Goal: Task Accomplishment & Management: Manage account settings

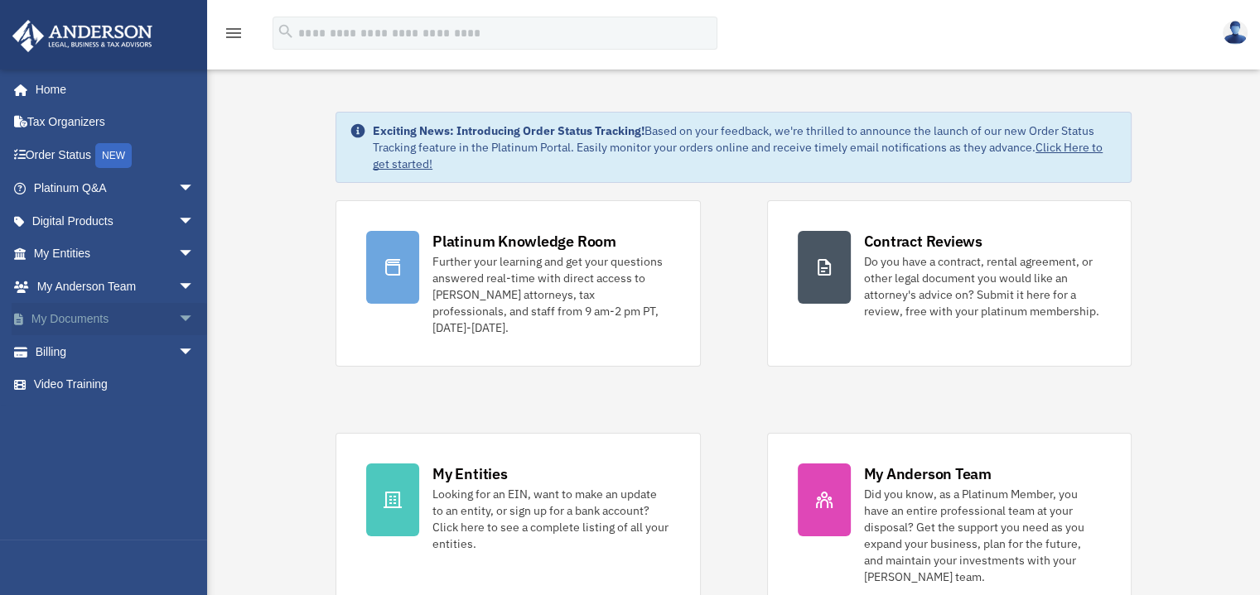
click at [178, 317] on span "arrow_drop_down" at bounding box center [194, 320] width 33 height 34
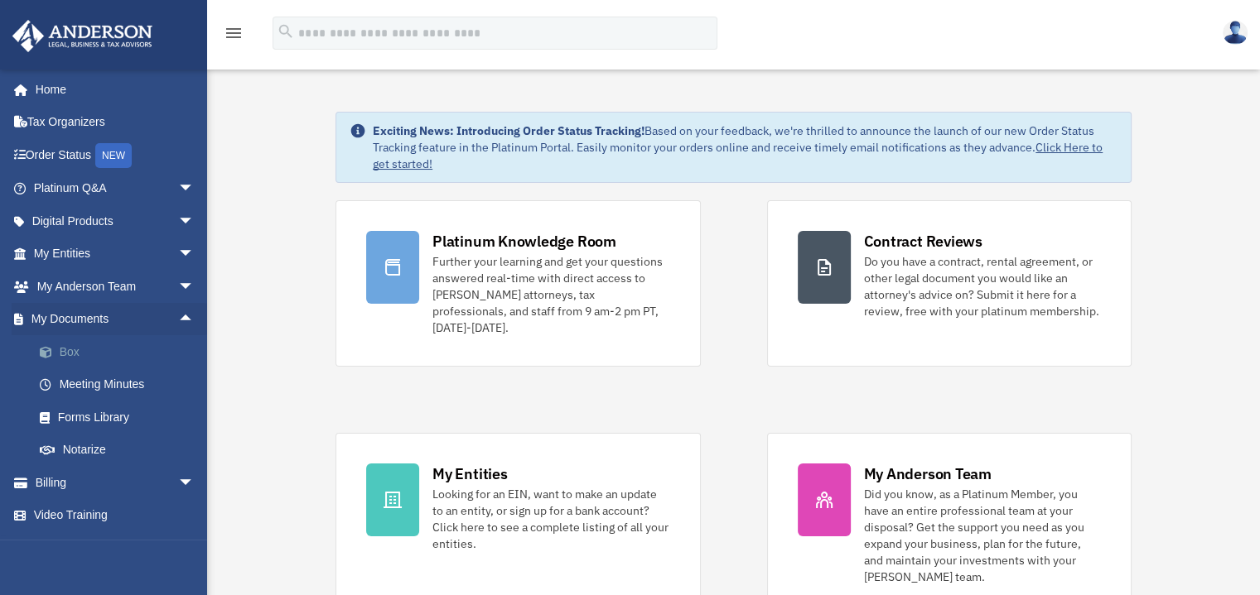
click at [75, 350] on link "Box" at bounding box center [121, 351] width 196 height 33
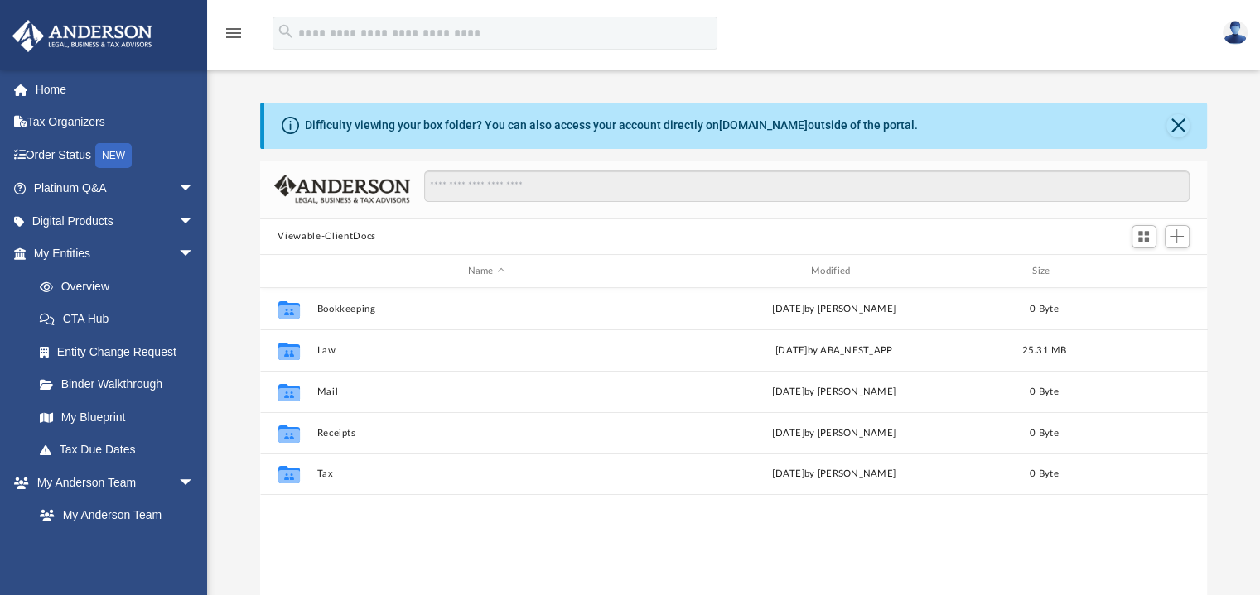
scroll to position [364, 934]
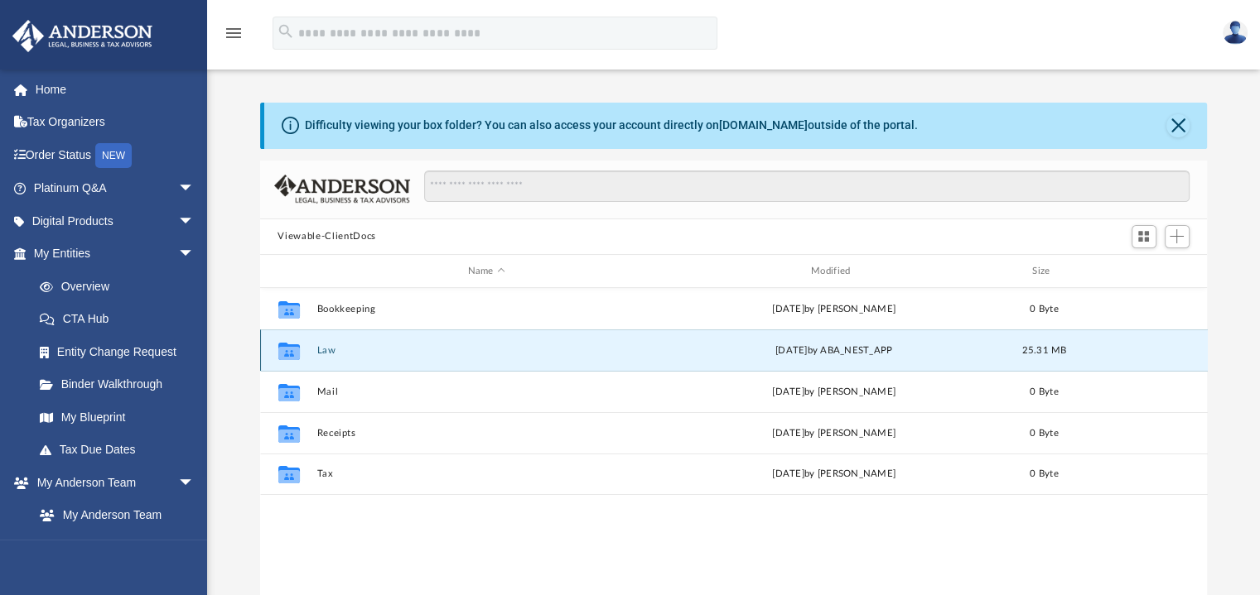
click at [383, 354] on button "Law" at bounding box center [486, 350] width 340 height 11
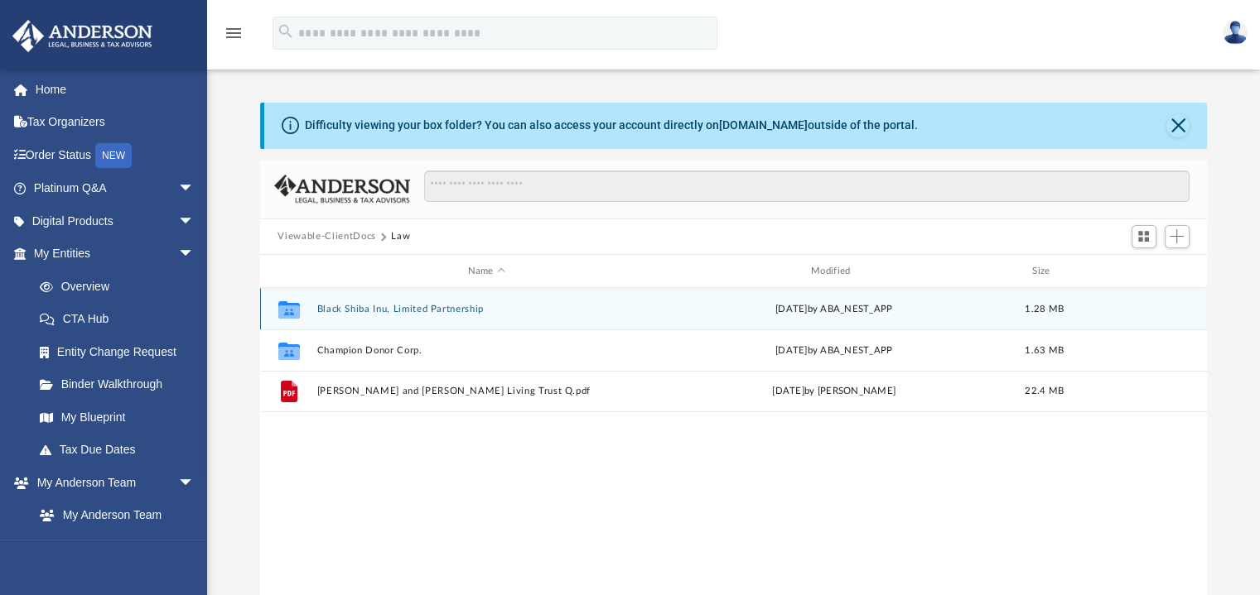
click at [426, 306] on button "Black Shiba Inu, Limited Partnership" at bounding box center [486, 309] width 340 height 11
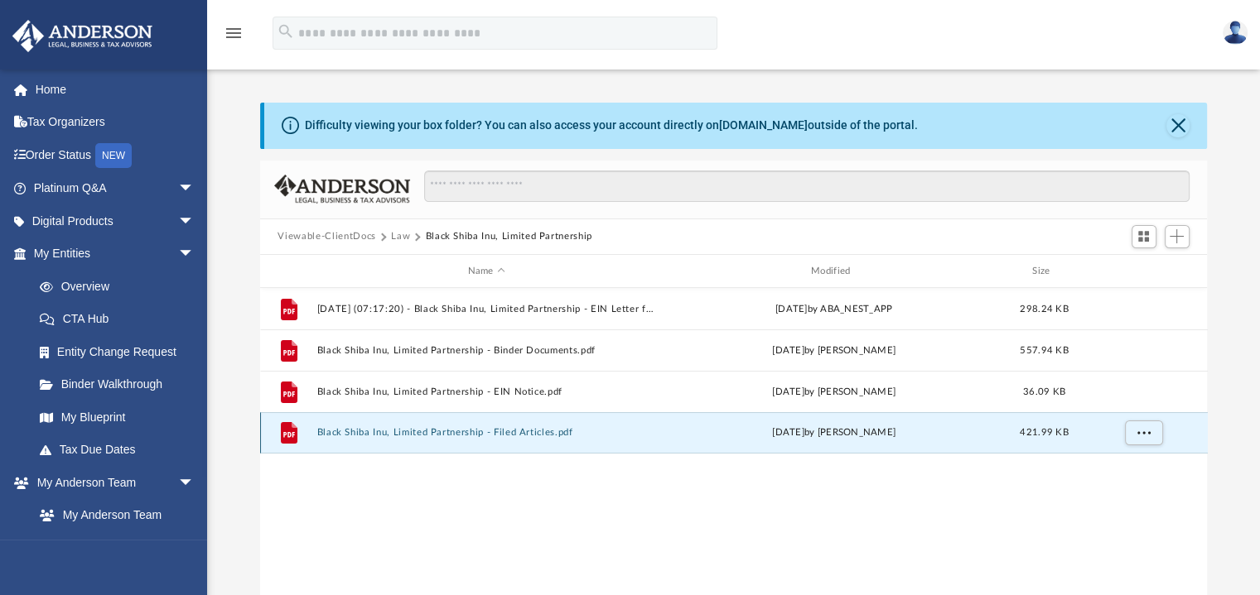
click at [548, 434] on button "Black Shiba Inu, Limited Partnership - Filed Articles.pdf" at bounding box center [486, 433] width 340 height 11
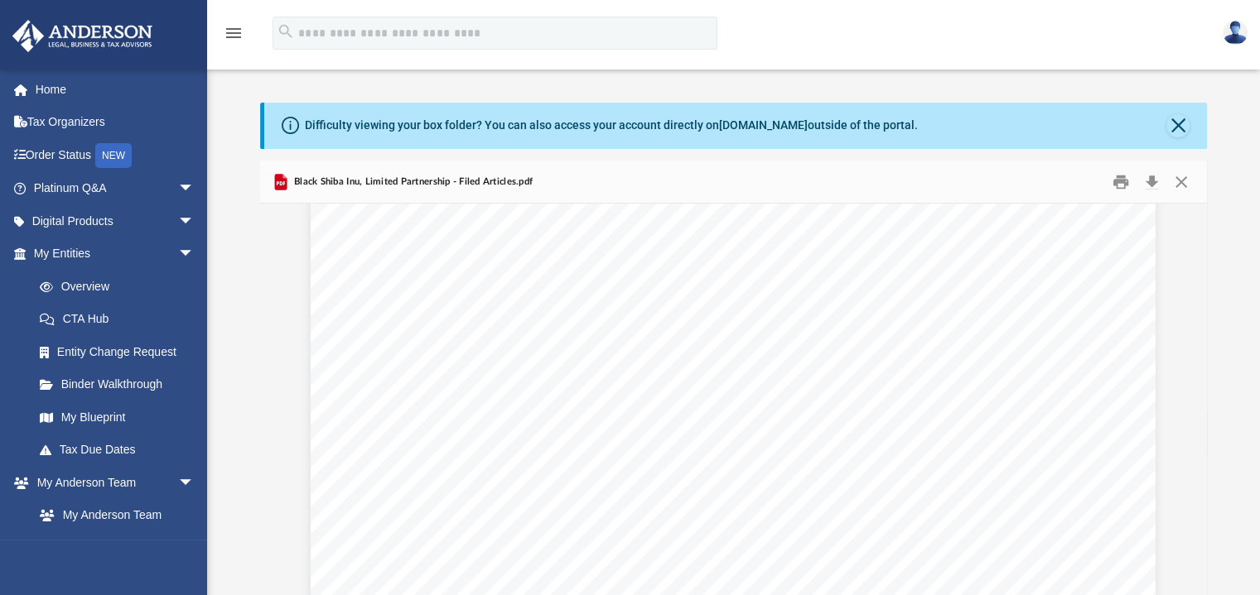
scroll to position [3896, 0]
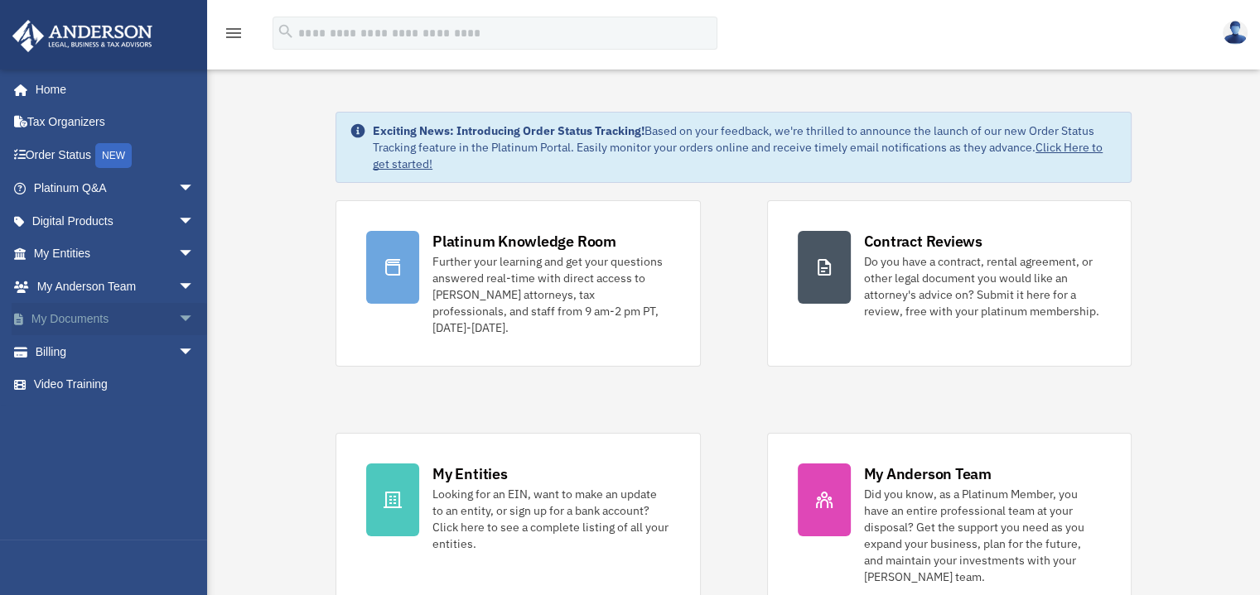
click at [178, 320] on span "arrow_drop_down" at bounding box center [194, 320] width 33 height 34
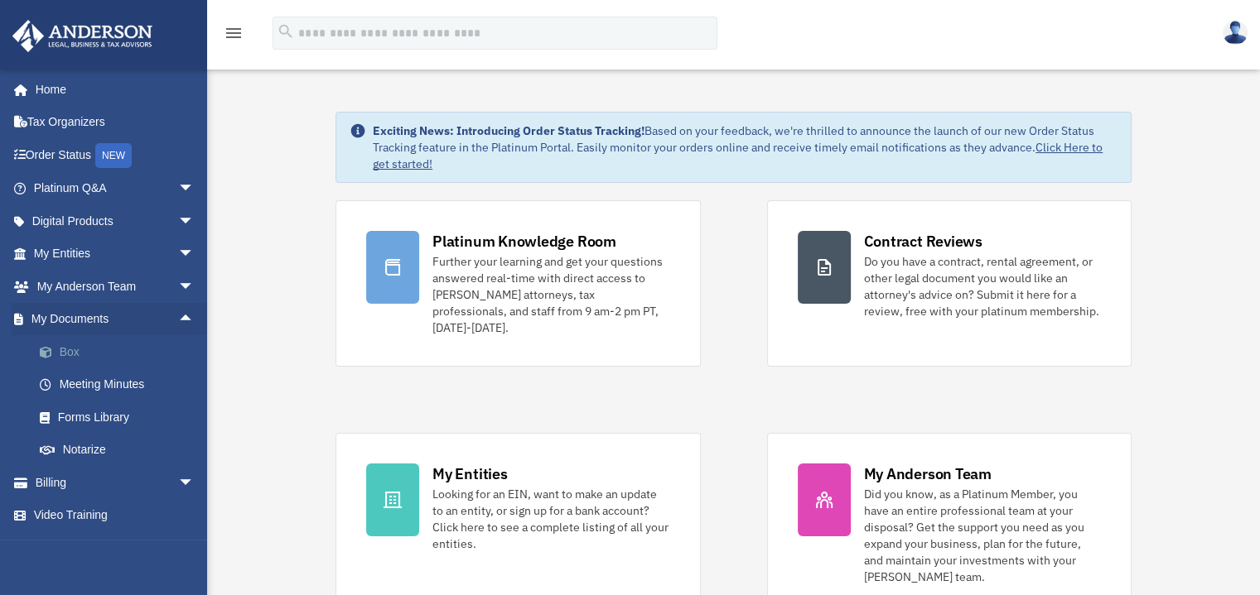
click at [86, 354] on link "Box" at bounding box center [121, 351] width 196 height 33
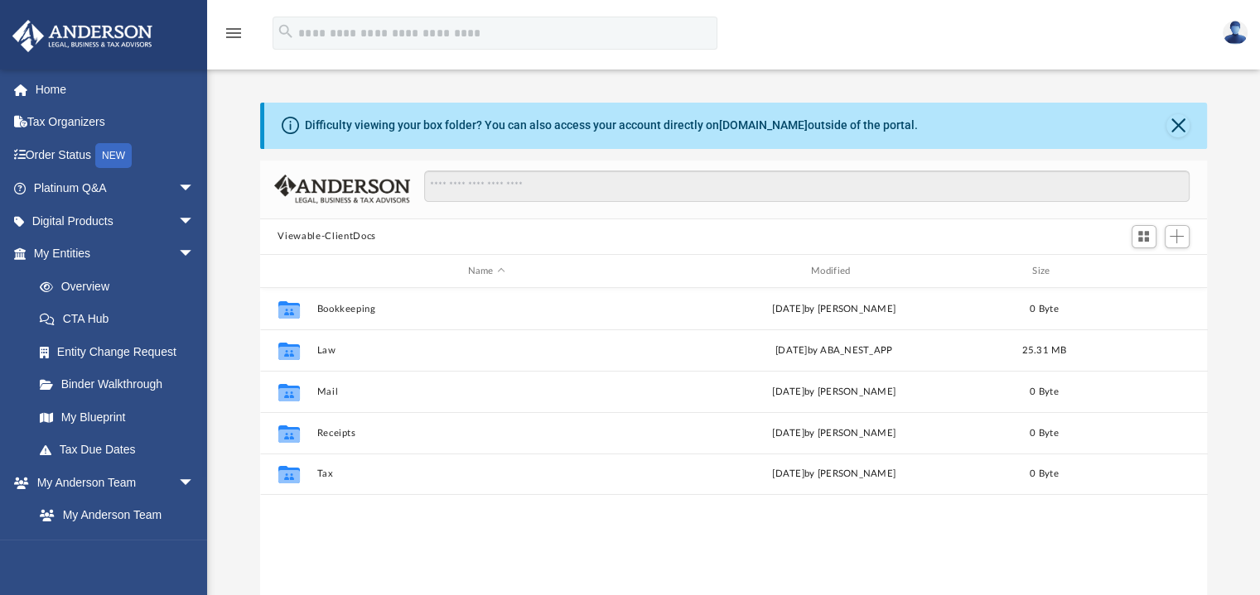
scroll to position [364, 934]
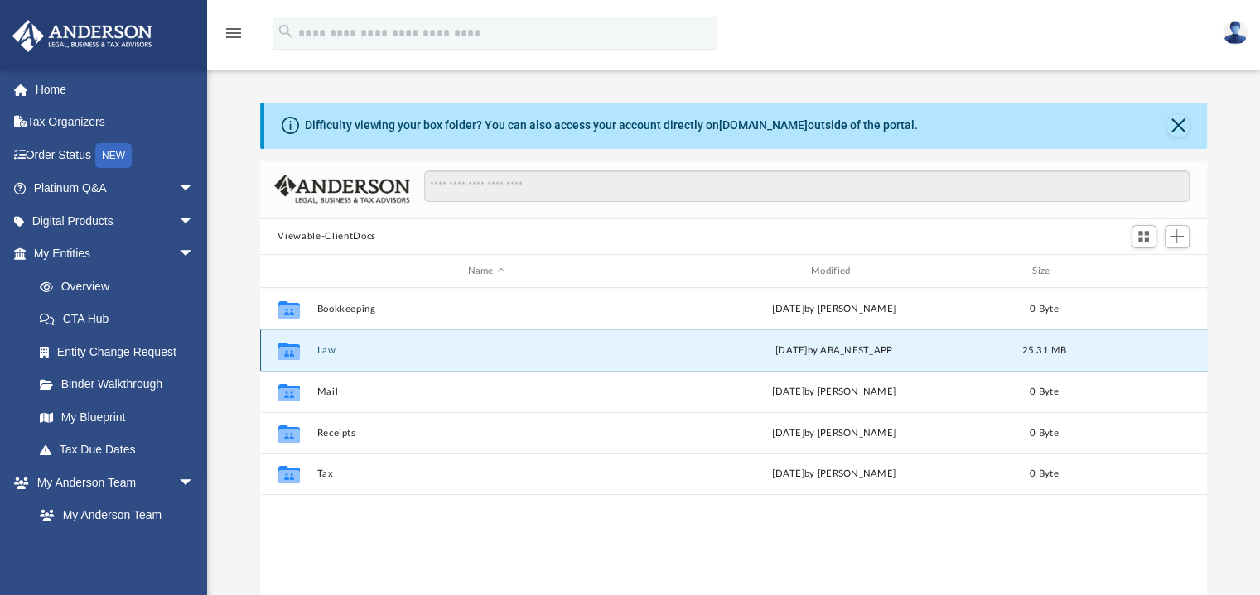
click at [371, 352] on button "Law" at bounding box center [486, 350] width 340 height 11
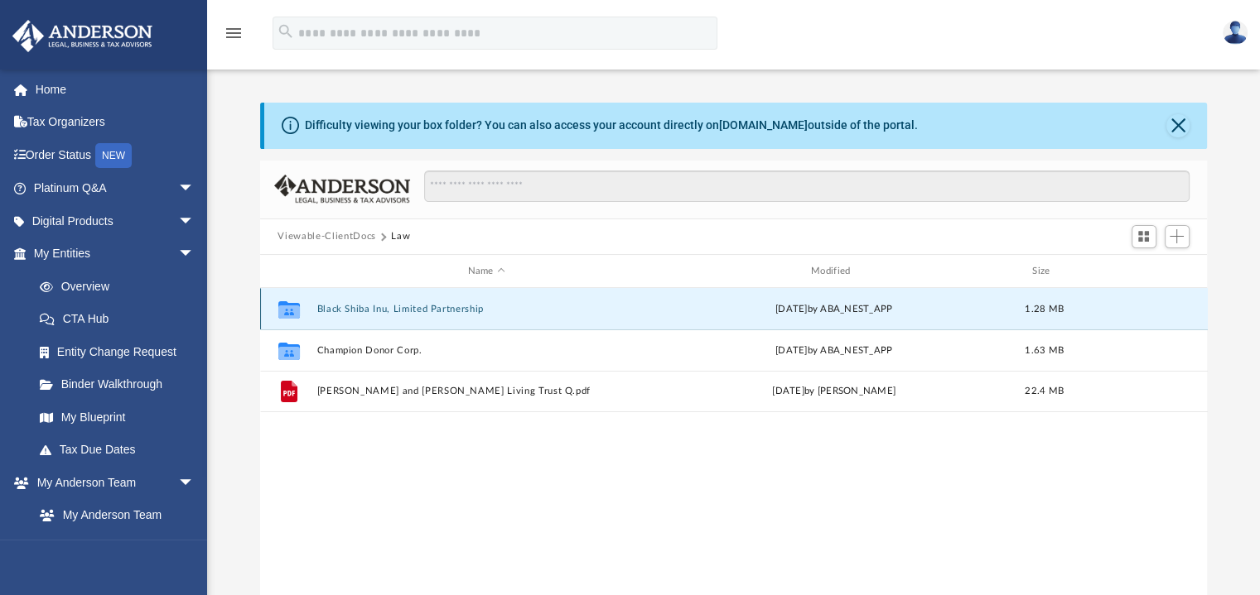
click at [451, 311] on button "Black Shiba Inu, Limited Partnership" at bounding box center [486, 309] width 340 height 11
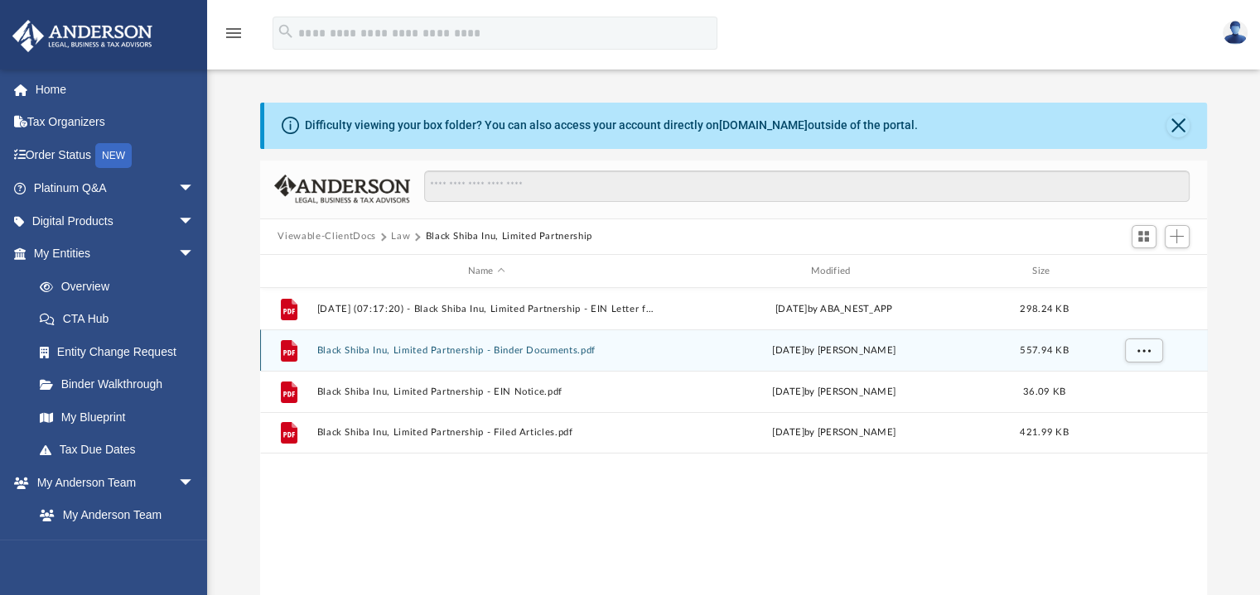
click at [580, 353] on button "Black Shiba Inu, Limited Partnership - Binder Documents.pdf" at bounding box center [486, 350] width 340 height 11
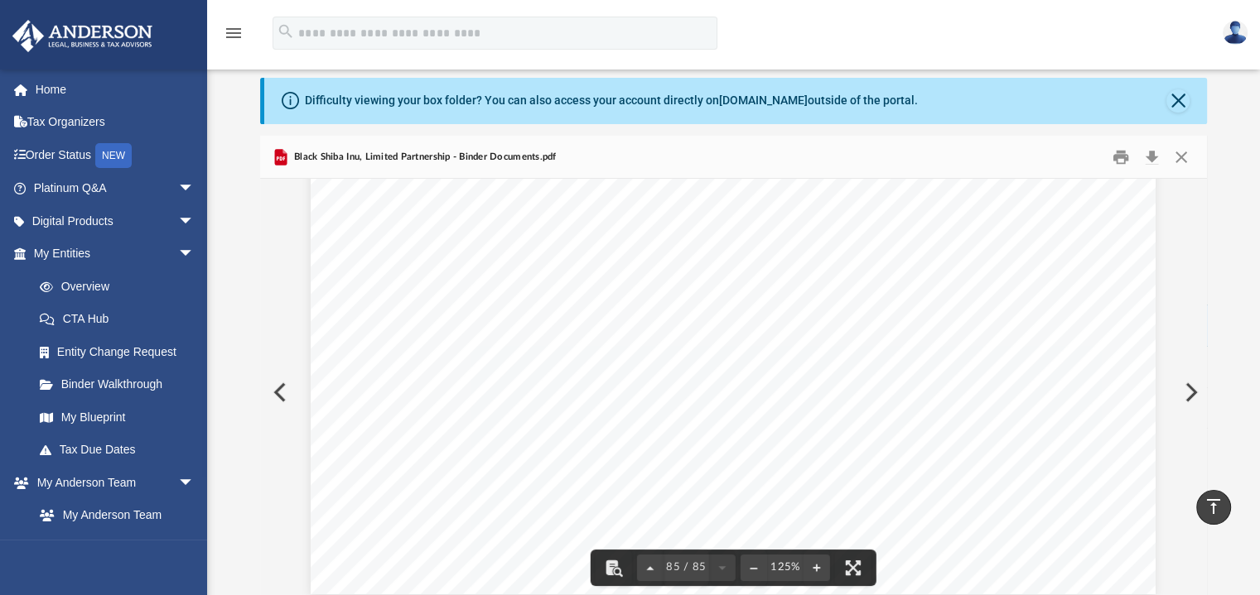
scroll to position [0, 0]
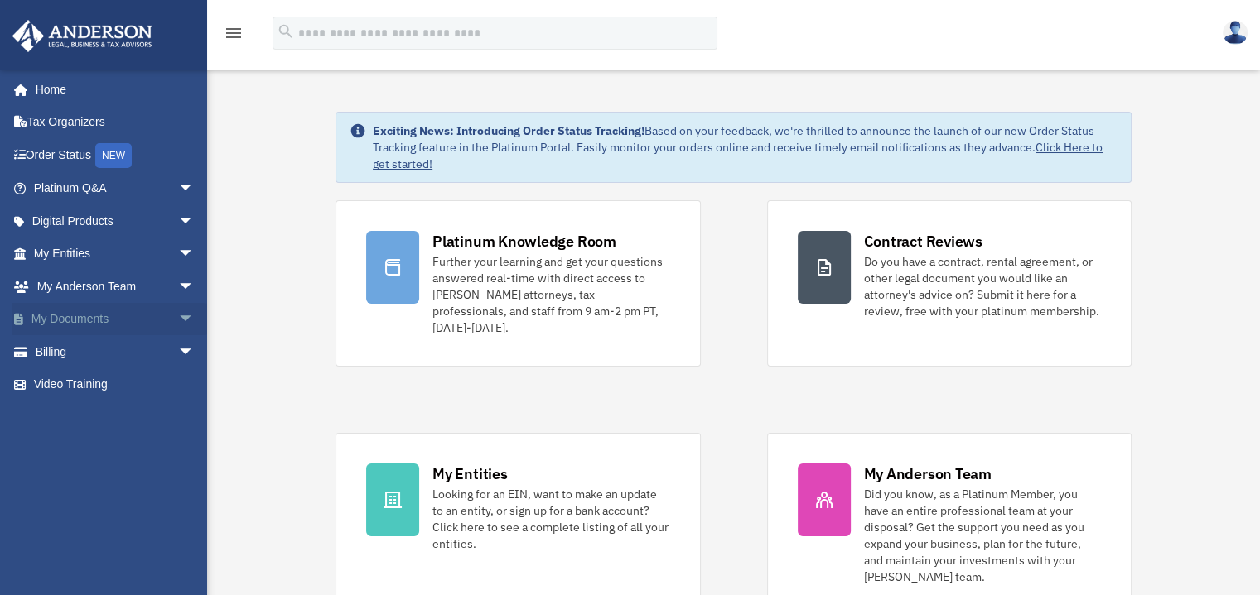
click at [178, 320] on span "arrow_drop_down" at bounding box center [194, 320] width 33 height 34
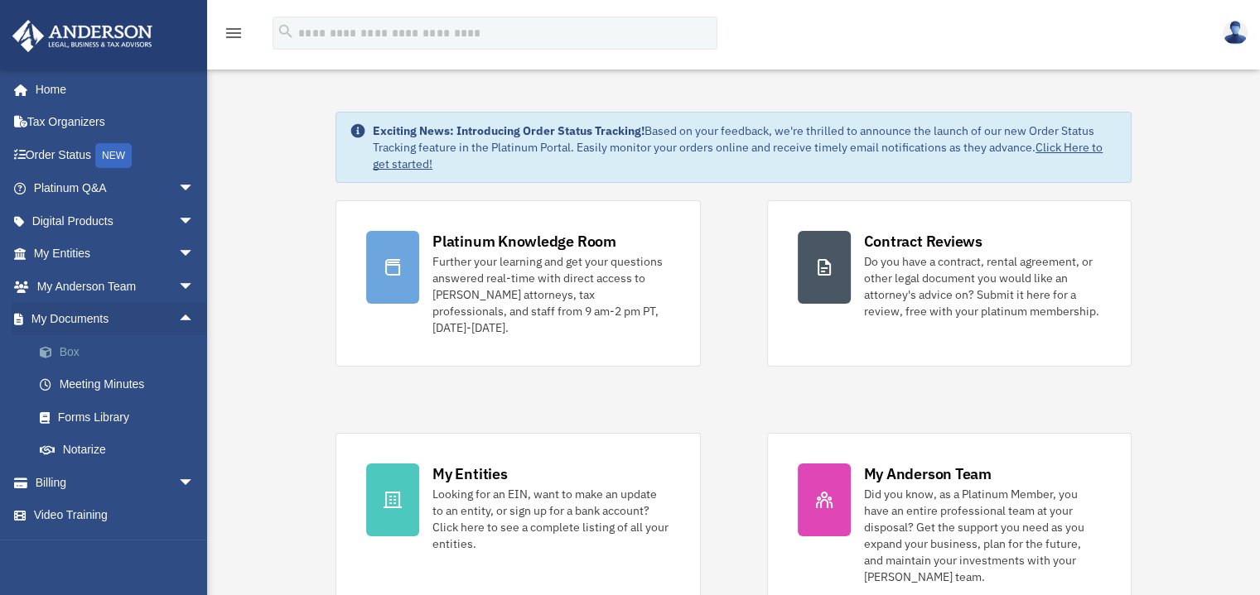
click at [83, 352] on link "Box" at bounding box center [121, 351] width 196 height 33
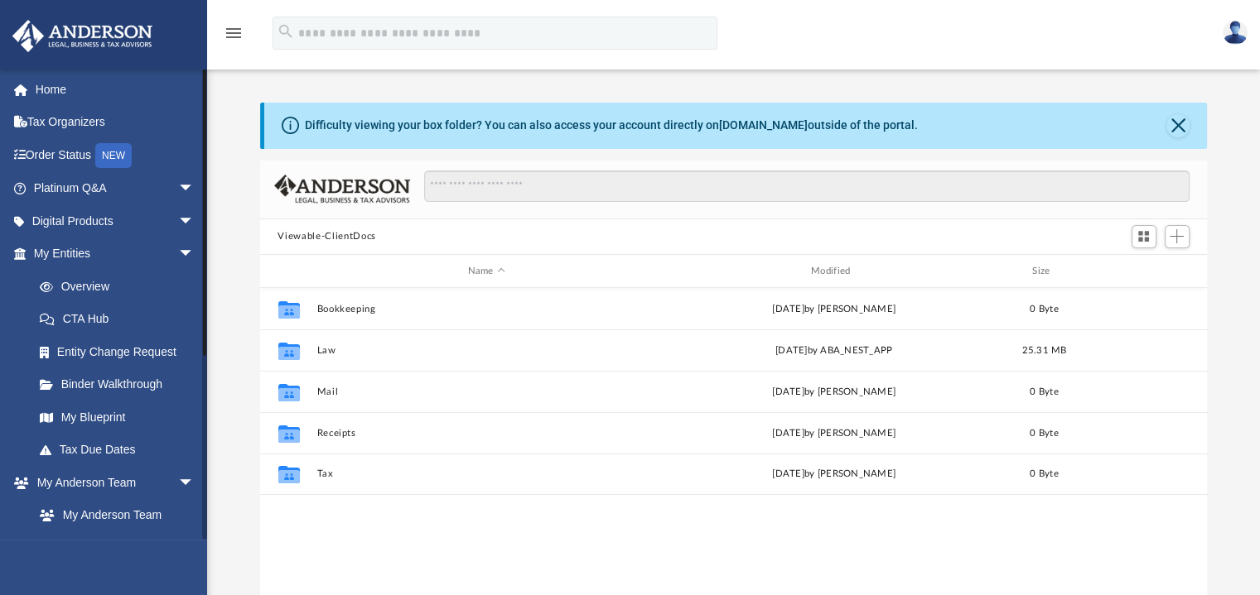
scroll to position [364, 934]
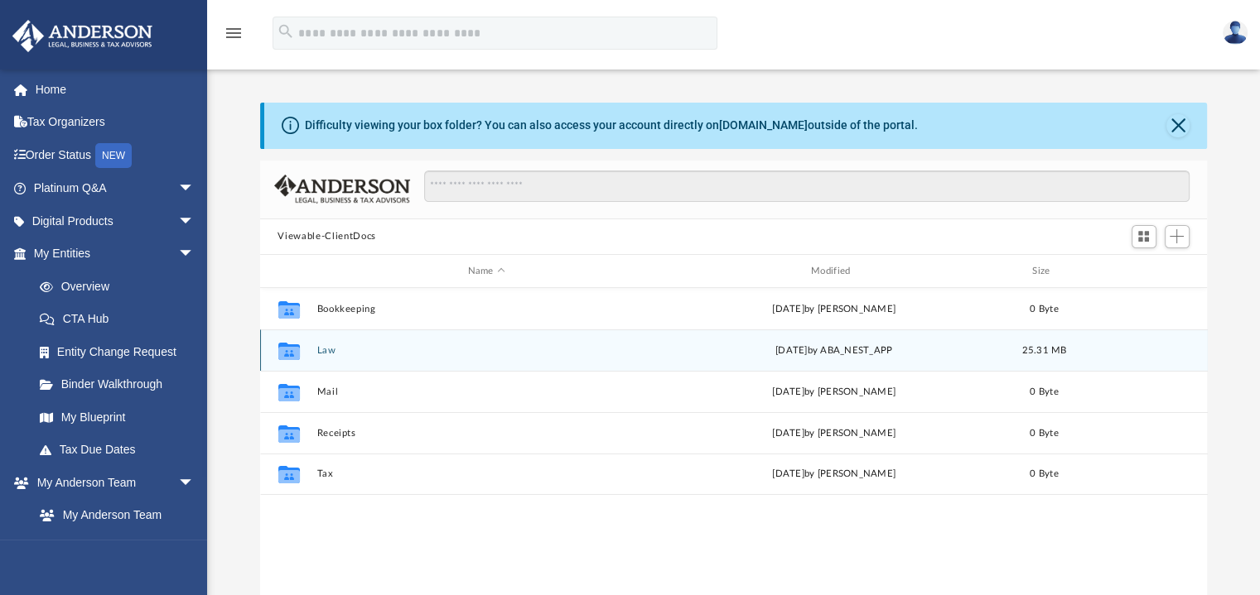
click at [581, 360] on div "Collaborated Folder Law [DATE] by ABA_NEST_APP 25.31 MB" at bounding box center [733, 350] width 947 height 41
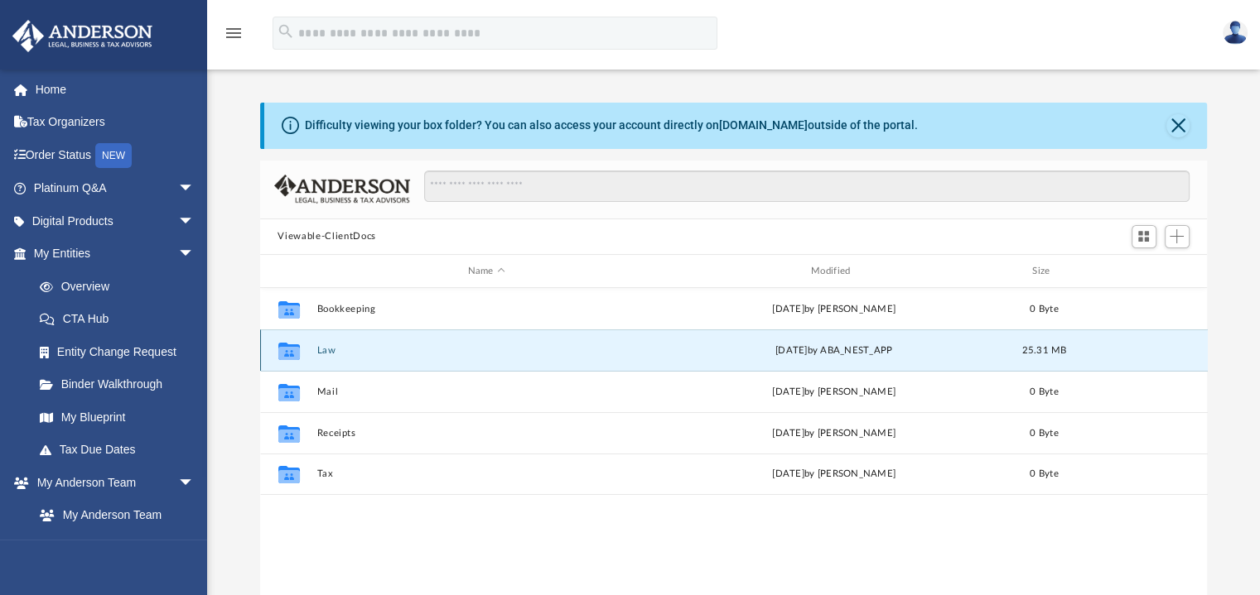
click at [559, 350] on button "Law" at bounding box center [486, 350] width 340 height 11
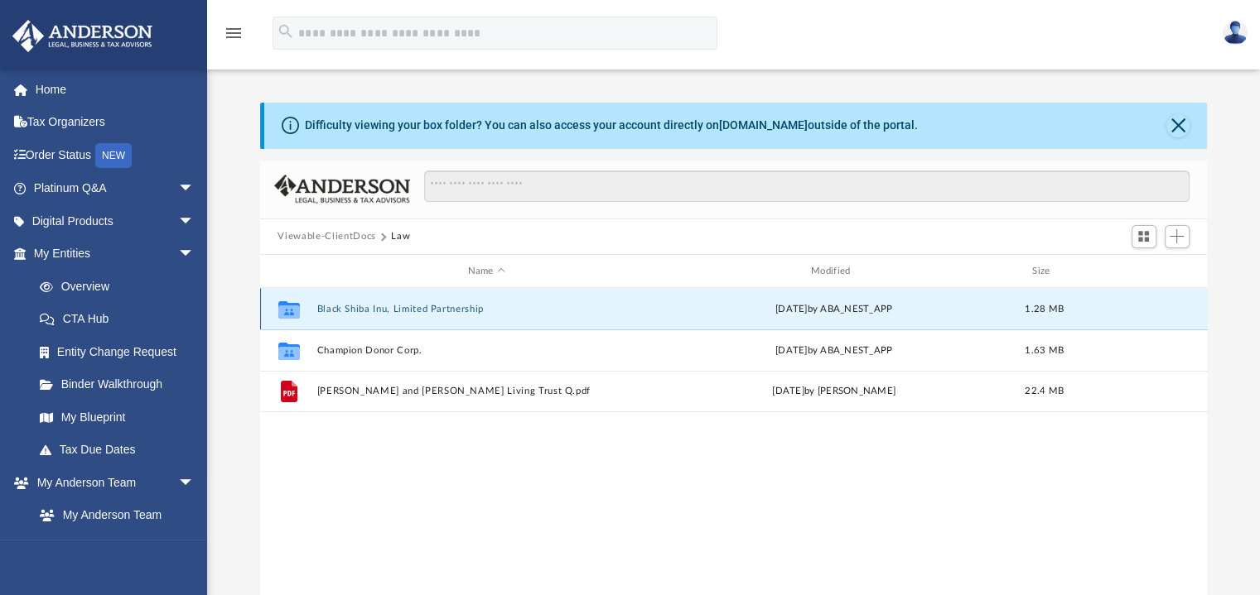
click at [516, 305] on button "Black Shiba Inu, Limited Partnership" at bounding box center [486, 309] width 340 height 11
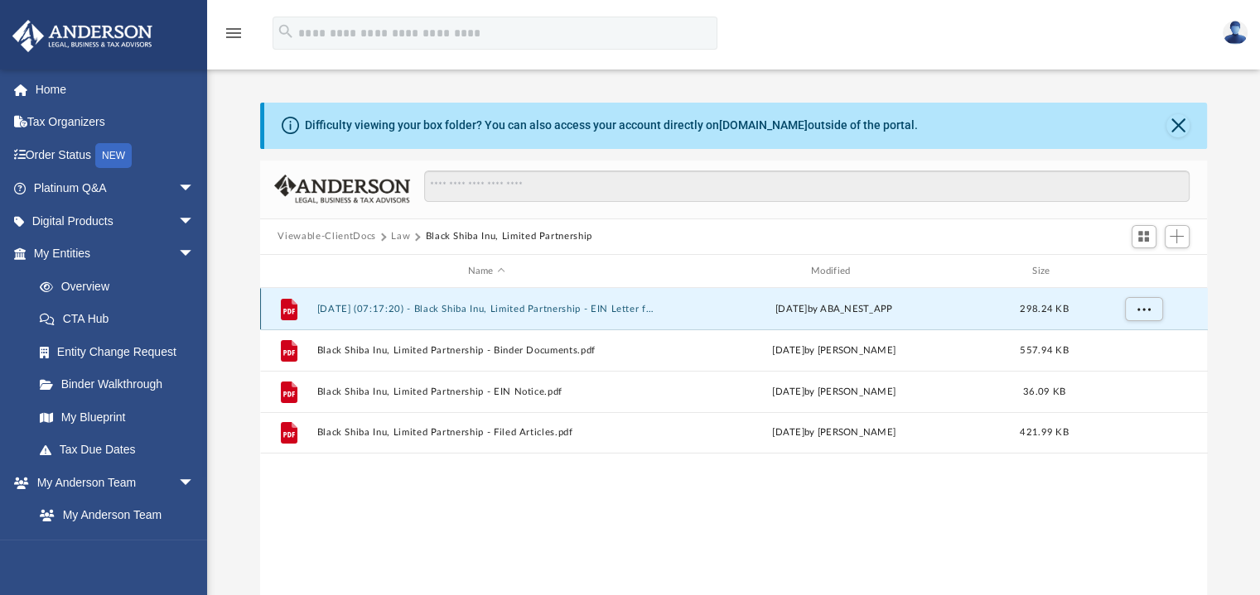
click at [600, 312] on button "2025.08.25 (07:17:20) - Black Shiba Inu, Limited Partnership - EIN Letter from …" at bounding box center [486, 309] width 340 height 11
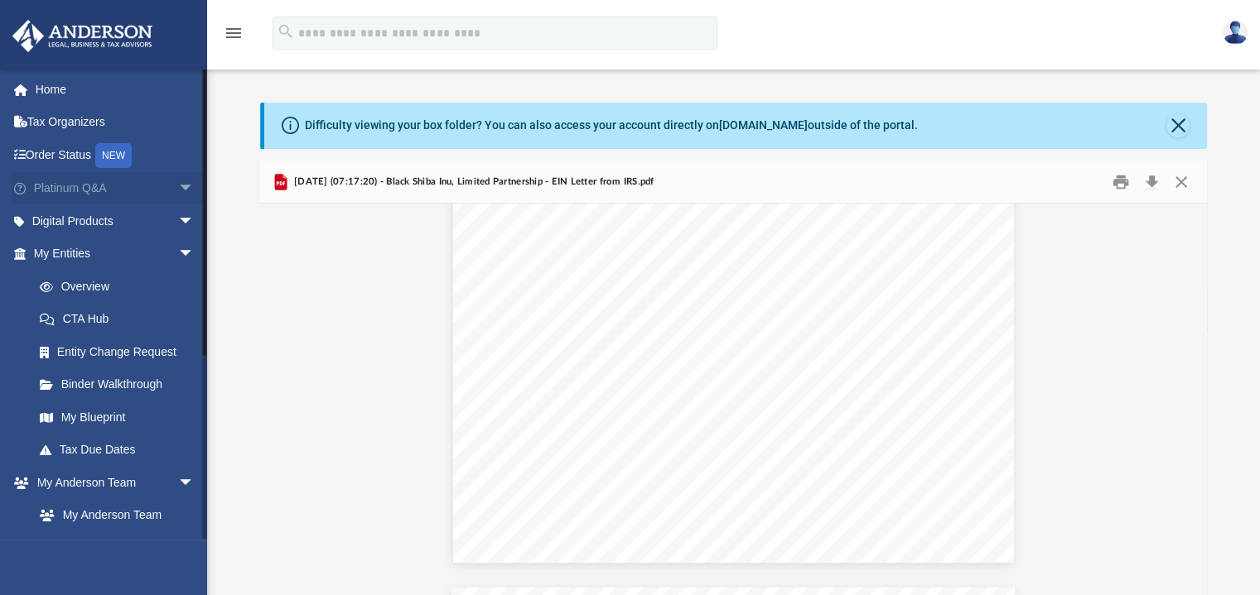
scroll to position [378, 0]
click at [178, 256] on span "arrow_drop_down" at bounding box center [194, 255] width 33 height 34
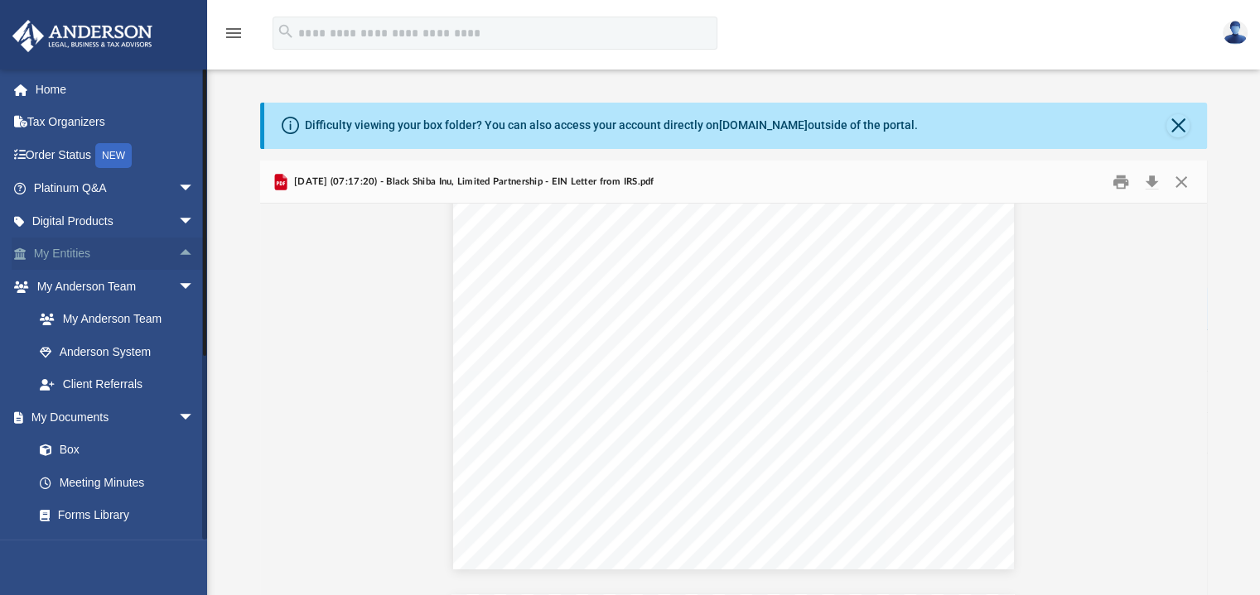
click at [178, 257] on span "arrow_drop_up" at bounding box center [194, 255] width 33 height 34
click at [178, 256] on span "arrow_drop_down" at bounding box center [194, 255] width 33 height 34
click at [61, 451] on link "Box" at bounding box center [121, 450] width 196 height 33
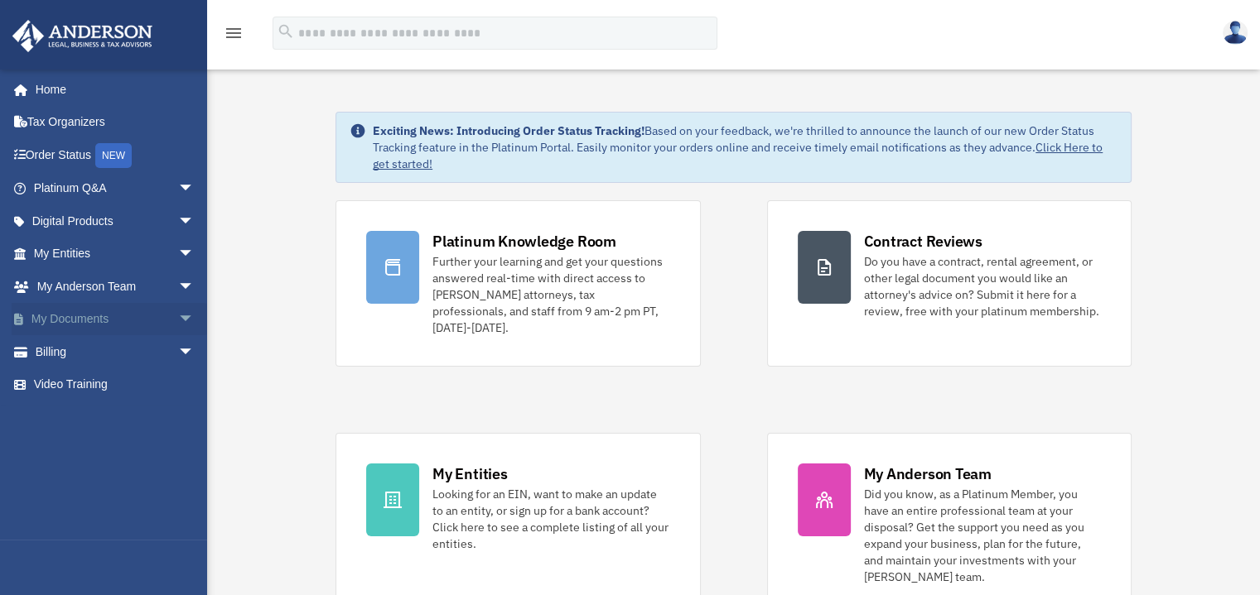
click at [178, 314] on span "arrow_drop_down" at bounding box center [194, 320] width 33 height 34
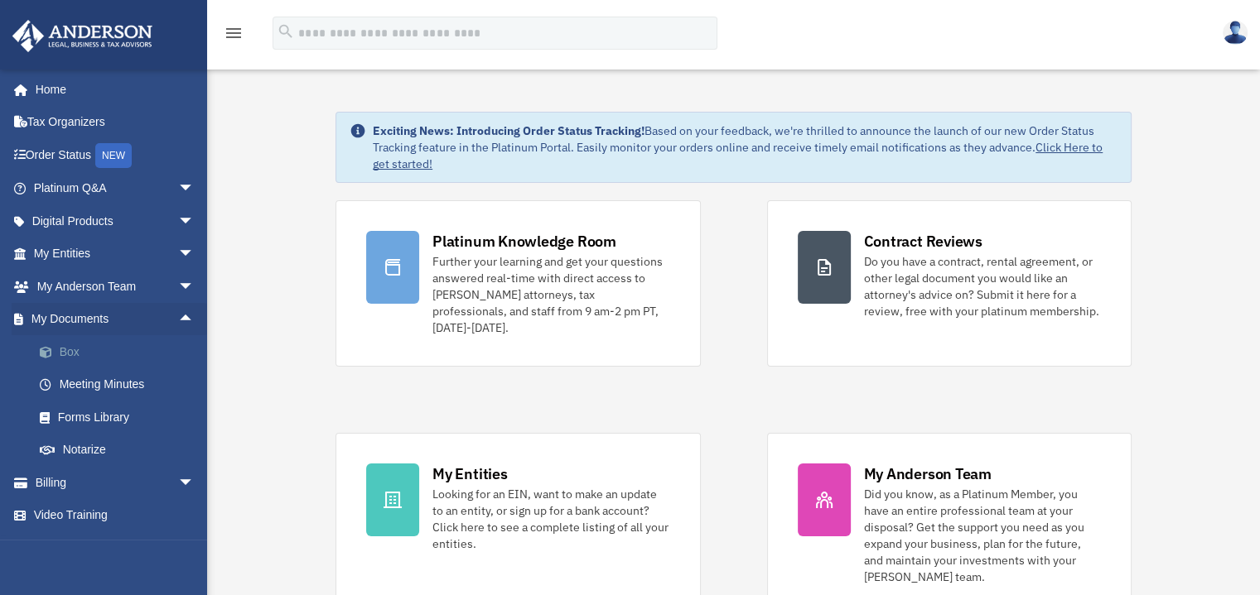
click at [62, 350] on link "Box" at bounding box center [121, 351] width 196 height 33
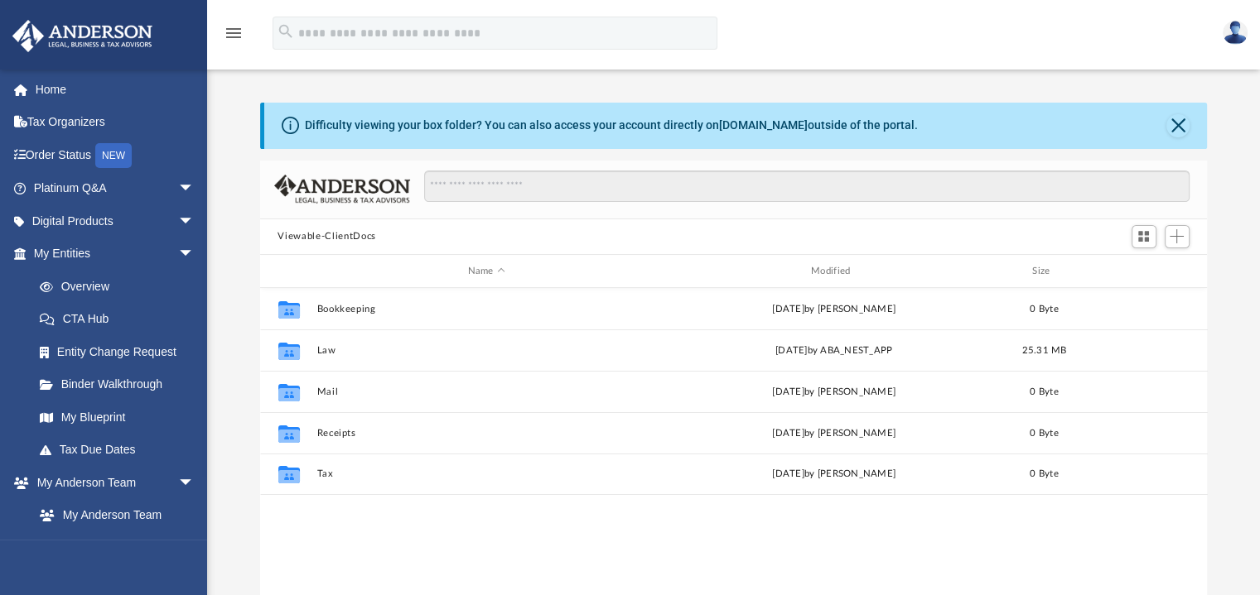
scroll to position [364, 934]
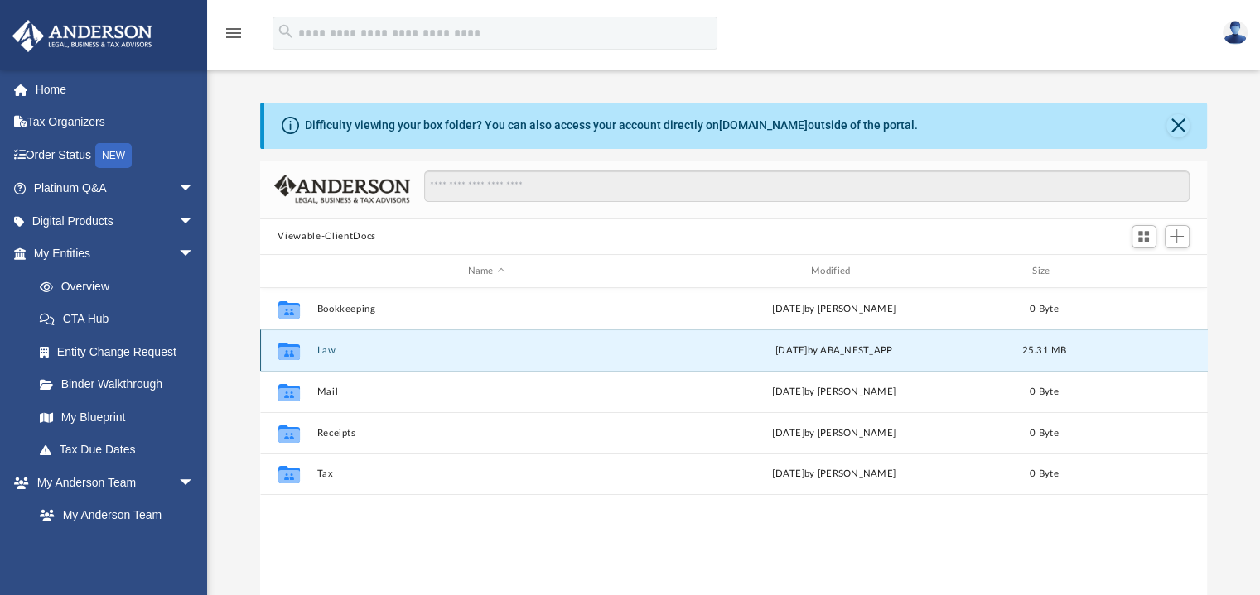
click at [454, 355] on button "Law" at bounding box center [486, 350] width 340 height 11
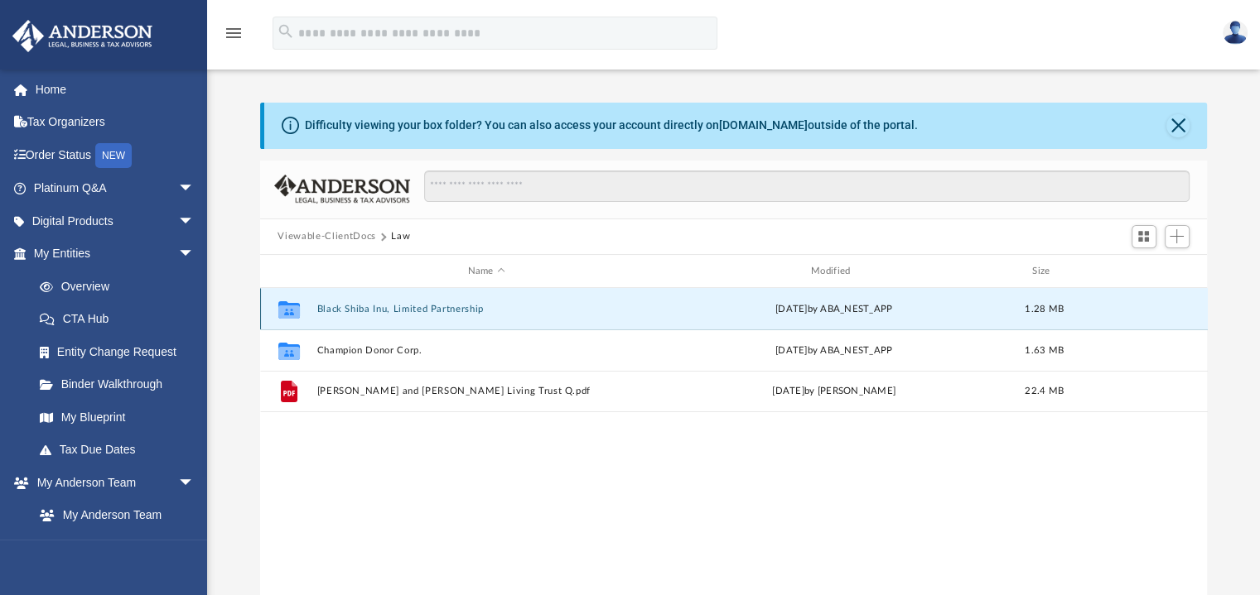
click at [467, 312] on button "Black Shiba Inu, Limited Partnership" at bounding box center [486, 309] width 340 height 11
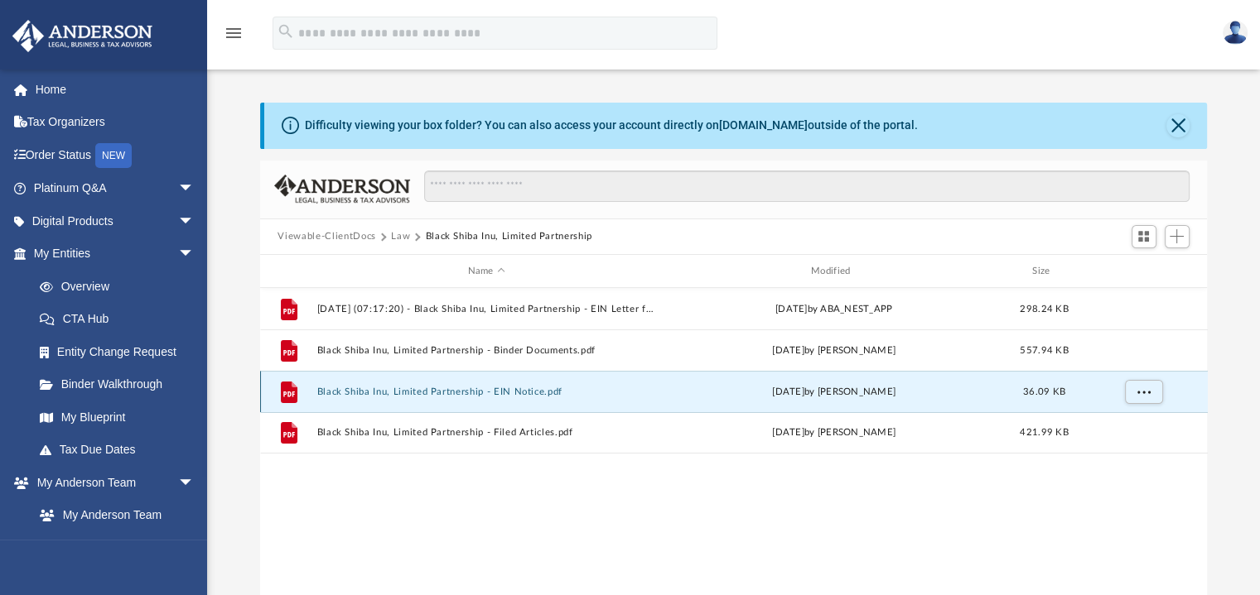
click at [542, 397] on button "Black Shiba Inu, Limited Partnership - EIN Notice.pdf" at bounding box center [486, 392] width 340 height 11
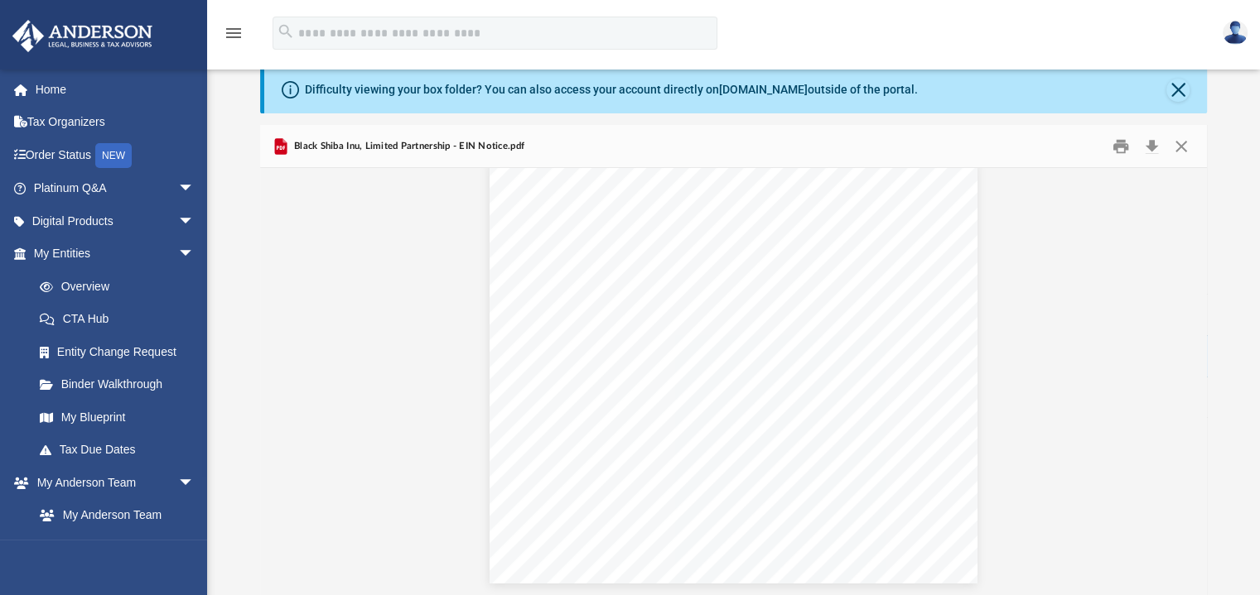
scroll to position [0, 0]
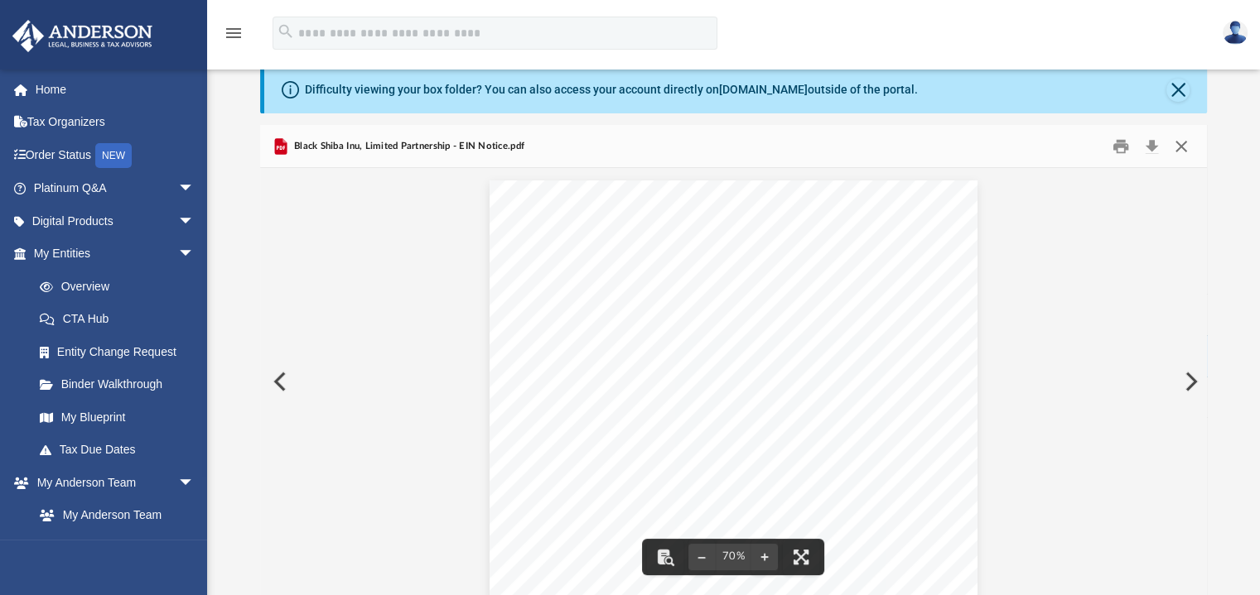
click at [1185, 142] on button "Close" at bounding box center [1181, 146] width 30 height 26
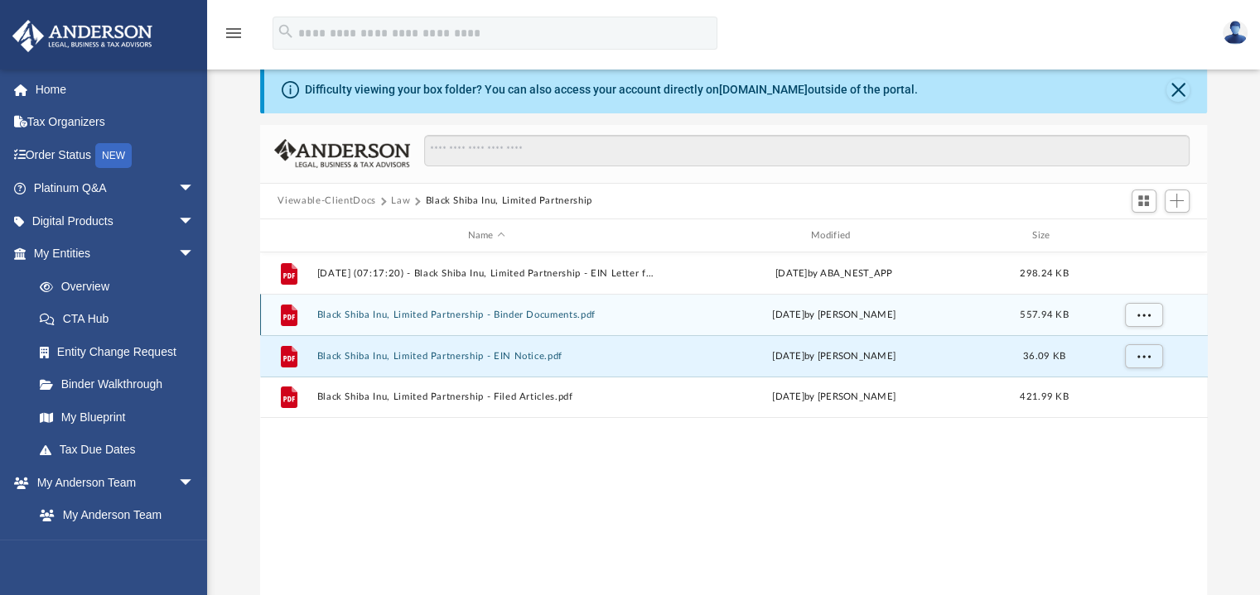
click at [556, 322] on div "File Black Shiba Inu, Limited Partnership - Binder Documents.pdf Tue Aug 12 202…" at bounding box center [733, 314] width 947 height 41
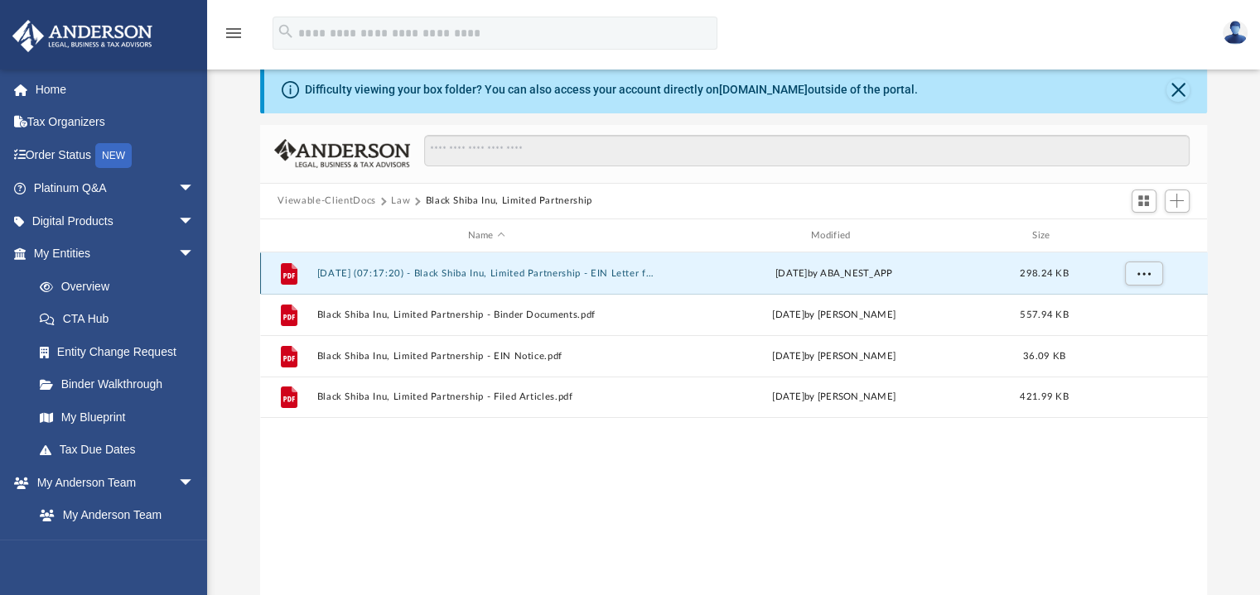
click at [566, 277] on button "[DATE] (07:17:20) - Black Shiba Inu, Limited Partnership - EIN Letter from IRS.…" at bounding box center [486, 273] width 340 height 11
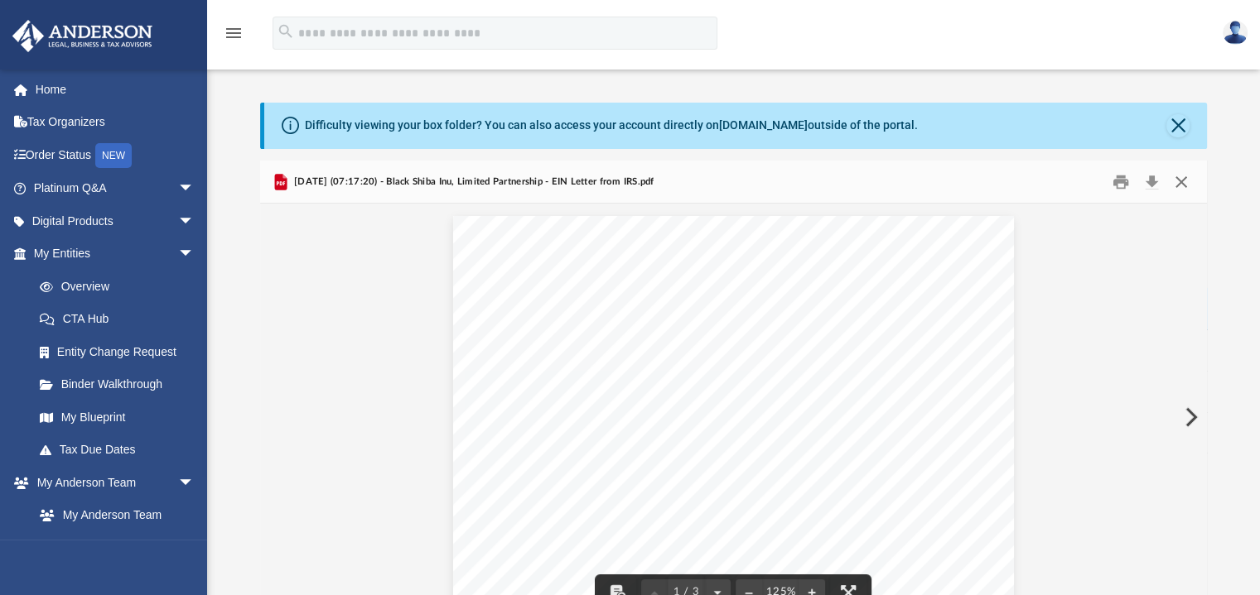
click at [1180, 181] on button "Close" at bounding box center [1181, 182] width 30 height 26
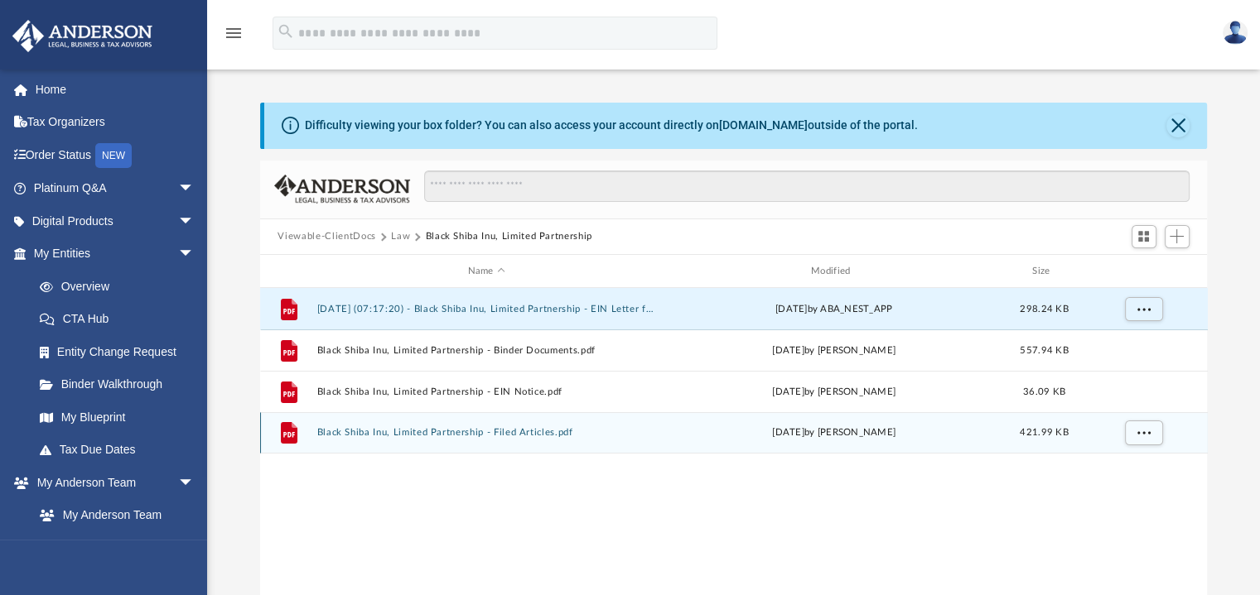
click at [768, 434] on div "Mon Aug 11 2025 by Tomas Diaz-Marin" at bounding box center [833, 433] width 340 height 15
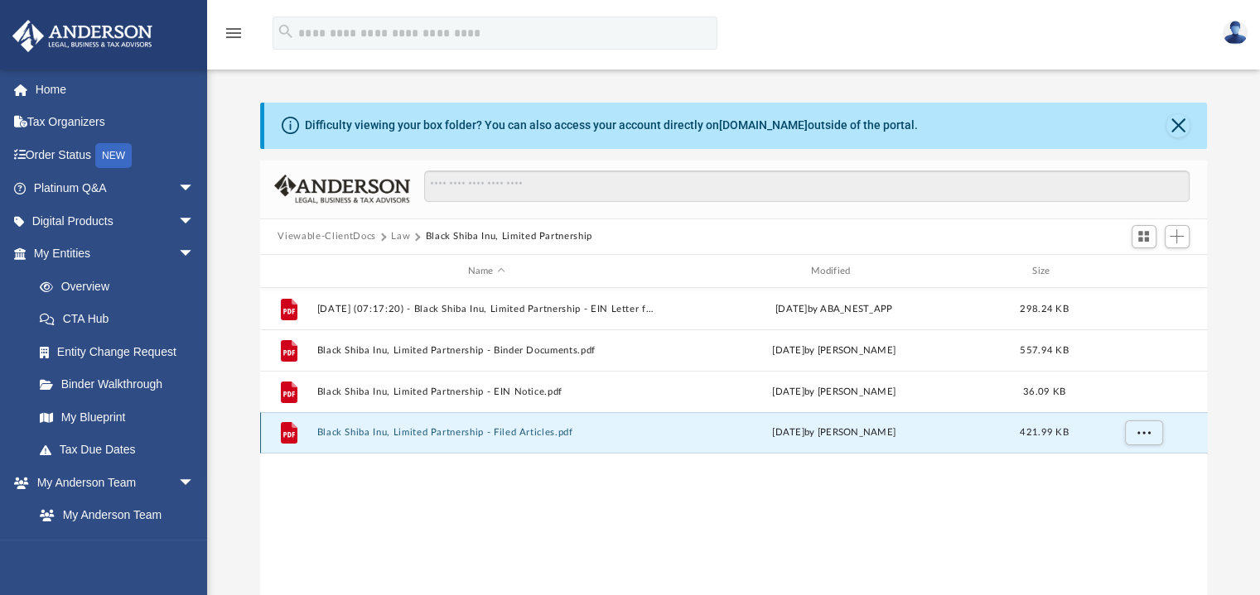
click at [676, 429] on div "Mon Aug 11 2025 by Tomas Diaz-Marin" at bounding box center [833, 433] width 340 height 15
click at [547, 433] on button "Black Shiba Inu, Limited Partnership - Filed Articles.pdf" at bounding box center [486, 433] width 340 height 11
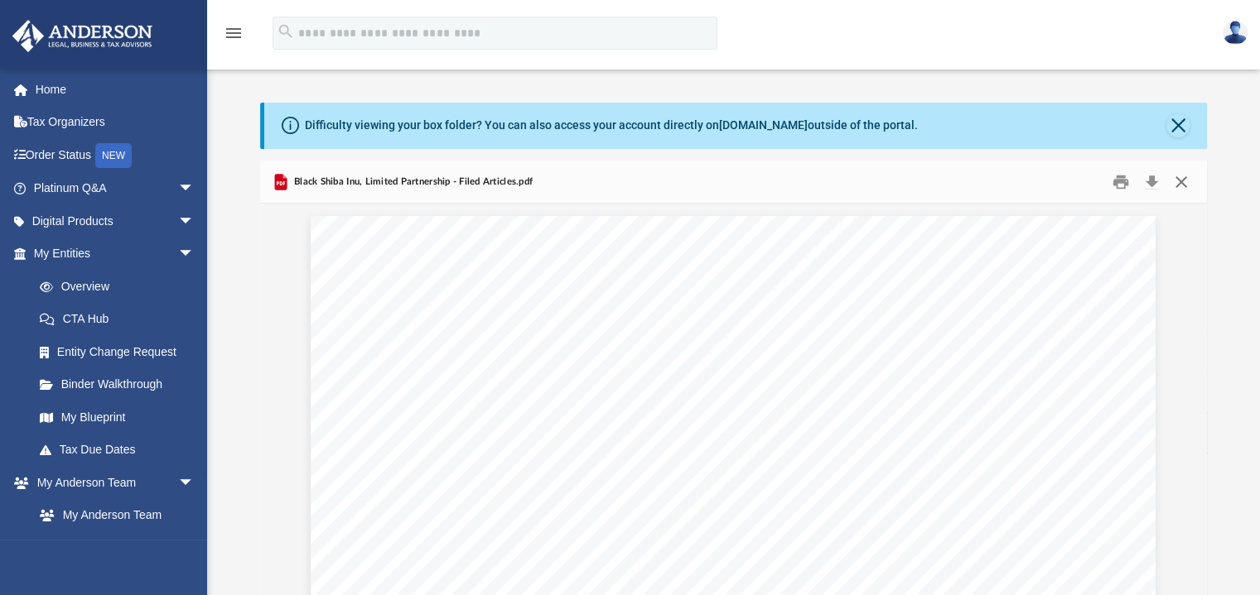
click at [1178, 178] on button "Close" at bounding box center [1181, 182] width 30 height 26
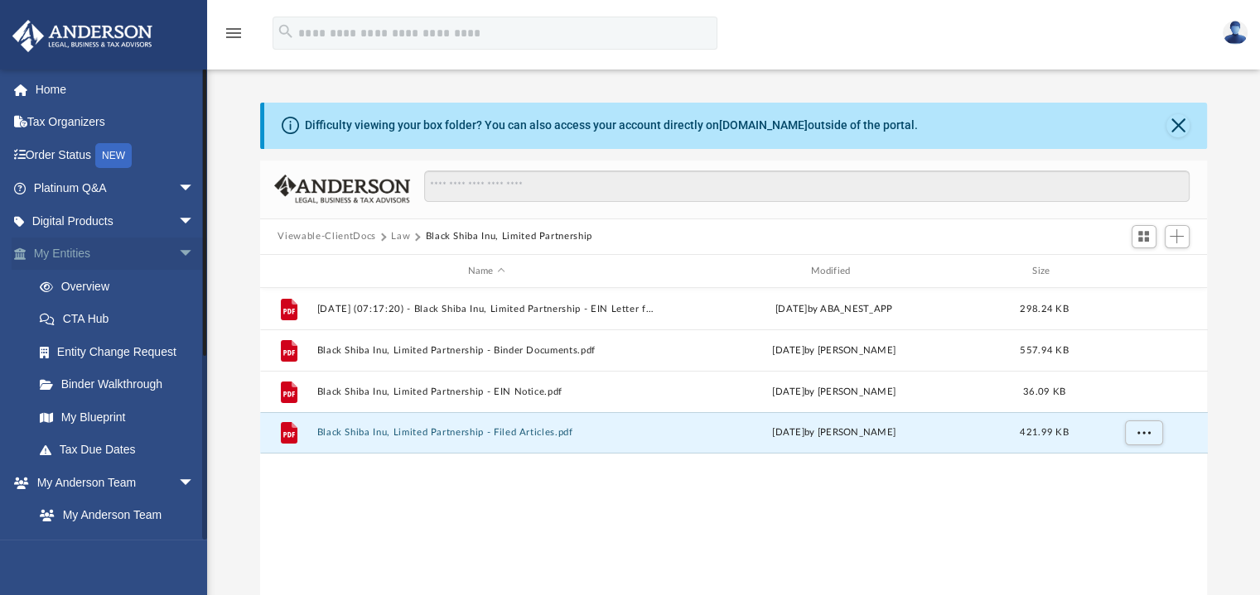
click at [178, 253] on span "arrow_drop_down" at bounding box center [194, 255] width 33 height 34
click at [178, 251] on span "arrow_drop_up" at bounding box center [194, 255] width 33 height 34
click at [91, 287] on link "Overview" at bounding box center [121, 286] width 196 height 33
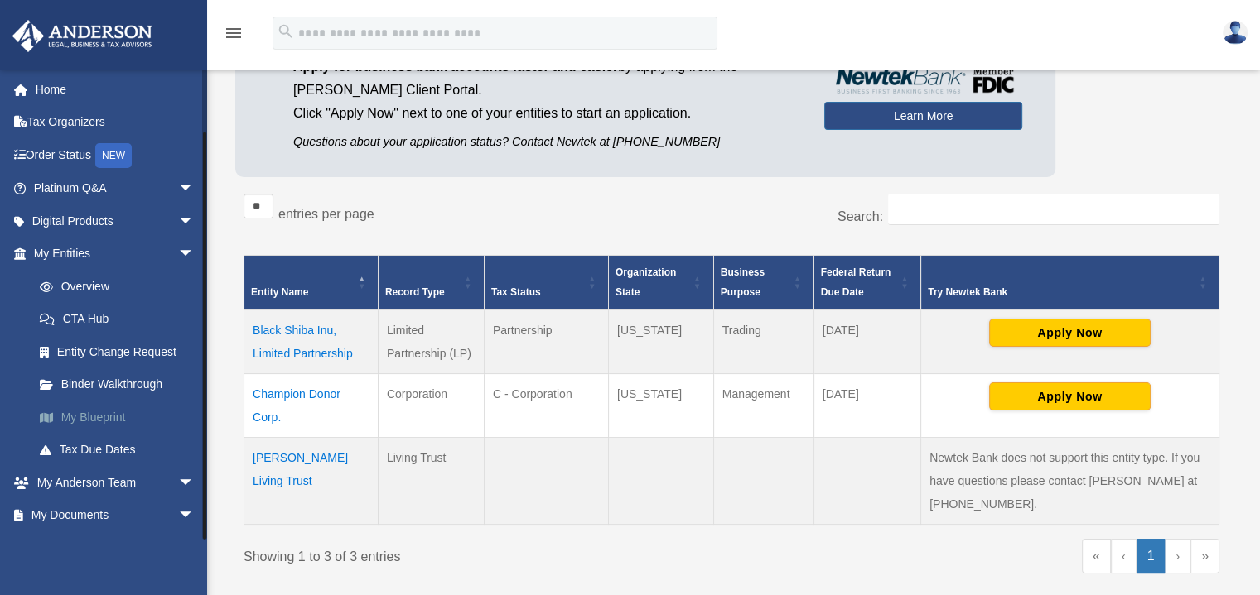
scroll to position [60, 0]
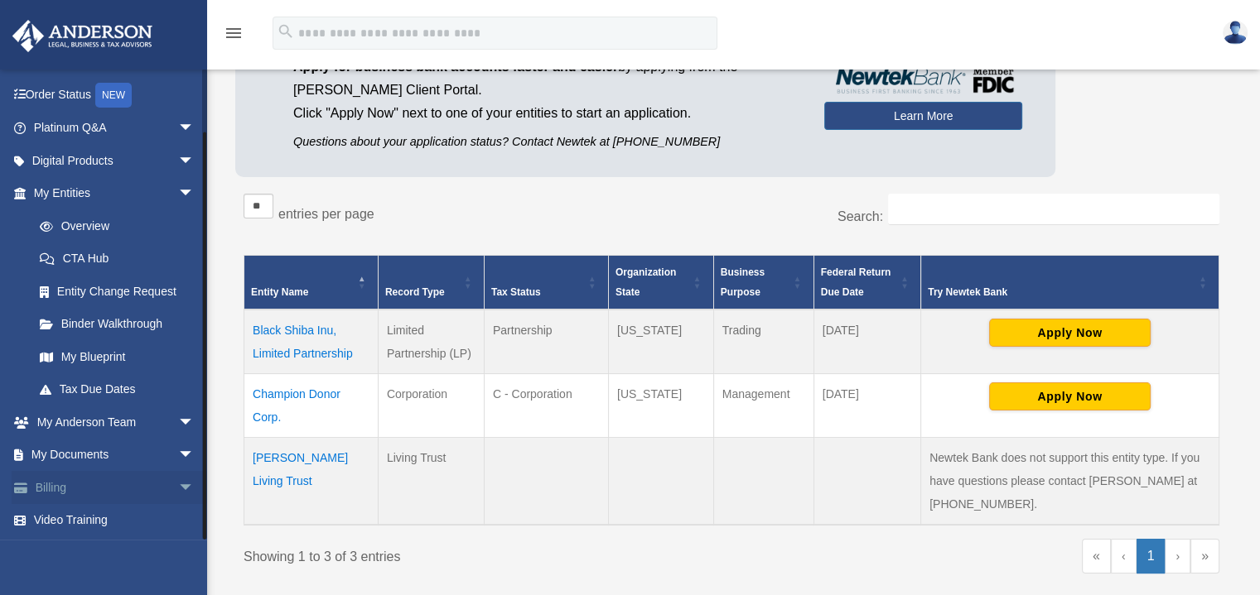
click at [178, 485] on span "arrow_drop_down" at bounding box center [194, 488] width 33 height 34
click at [178, 484] on span "arrow_drop_up" at bounding box center [194, 488] width 33 height 34
click at [178, 484] on span "arrow_drop_down" at bounding box center [194, 488] width 33 height 34
click at [178, 487] on span "arrow_drop_up" at bounding box center [194, 488] width 33 height 34
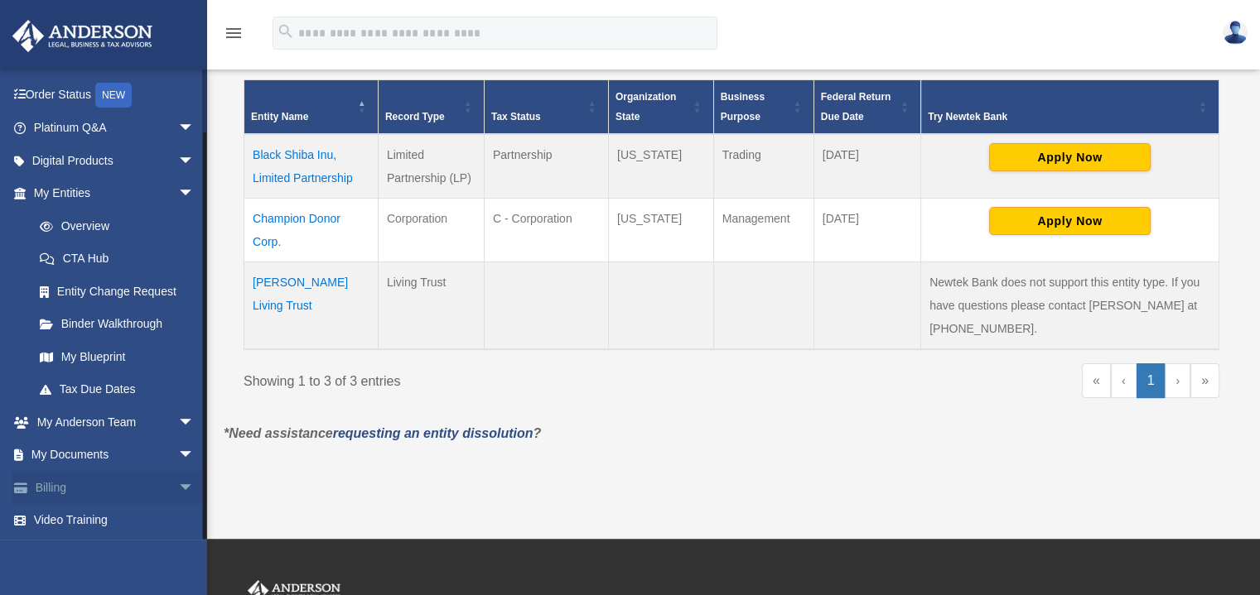
scroll to position [345, 0]
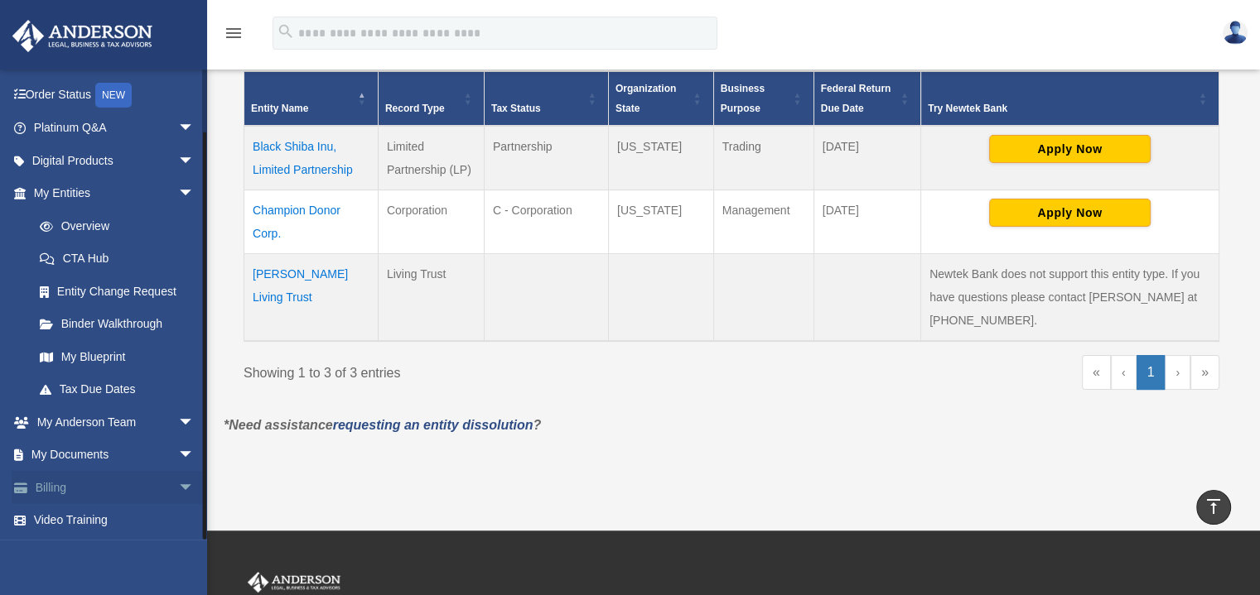
click at [178, 483] on span "arrow_drop_down" at bounding box center [194, 488] width 33 height 34
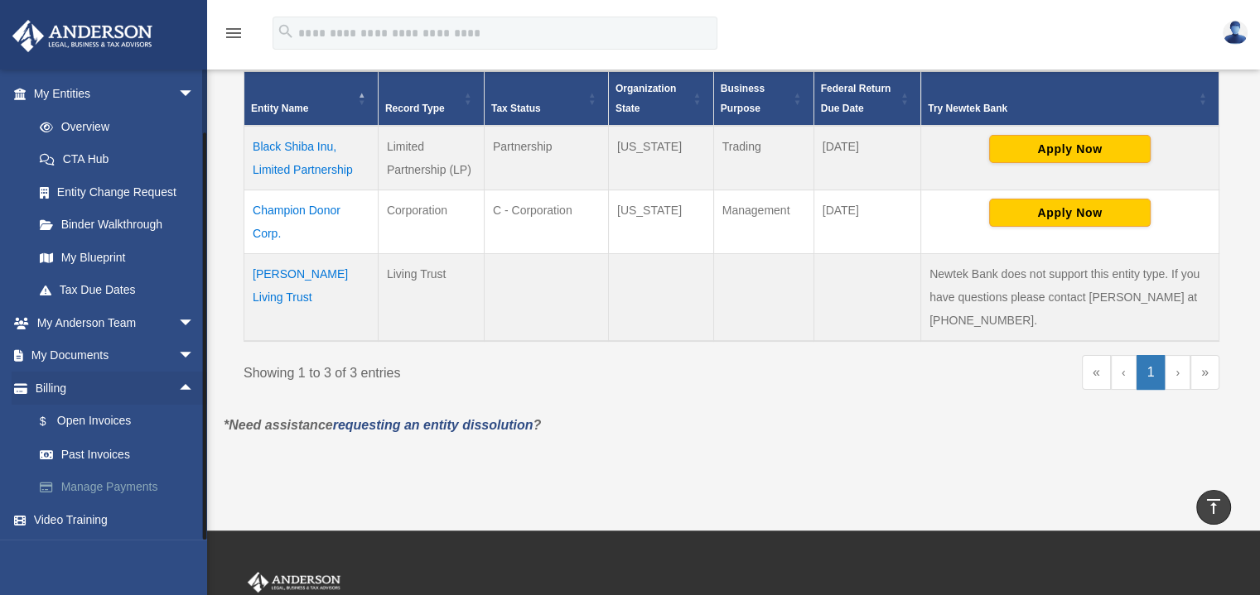
click at [83, 491] on link "Manage Payments" at bounding box center [121, 487] width 196 height 33
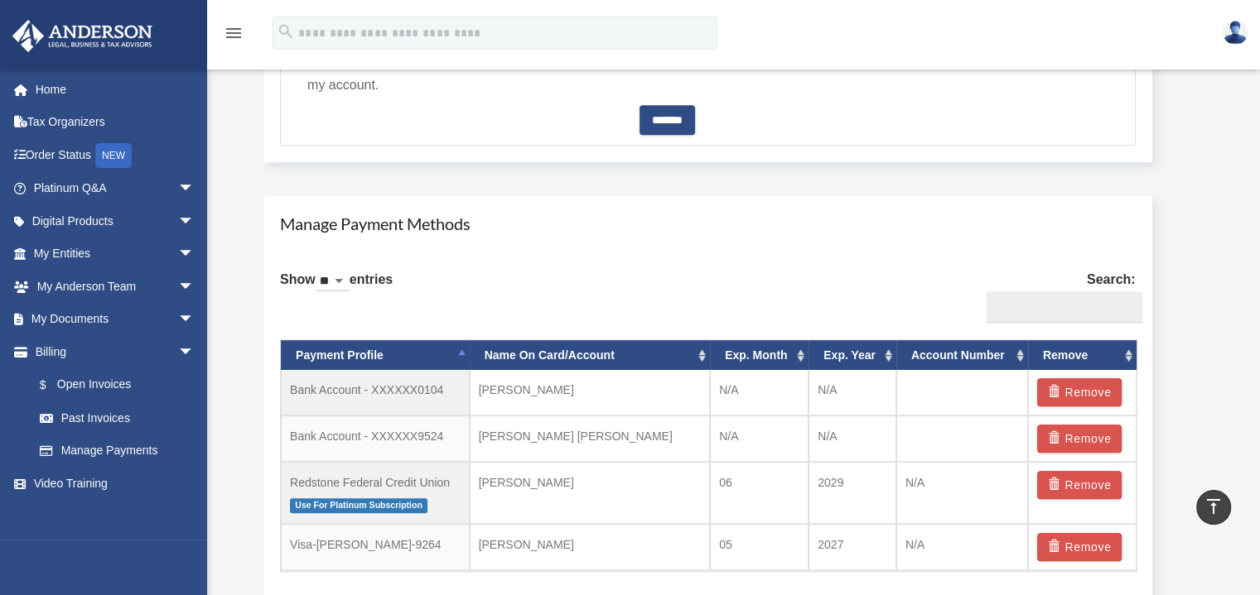
scroll to position [846, 0]
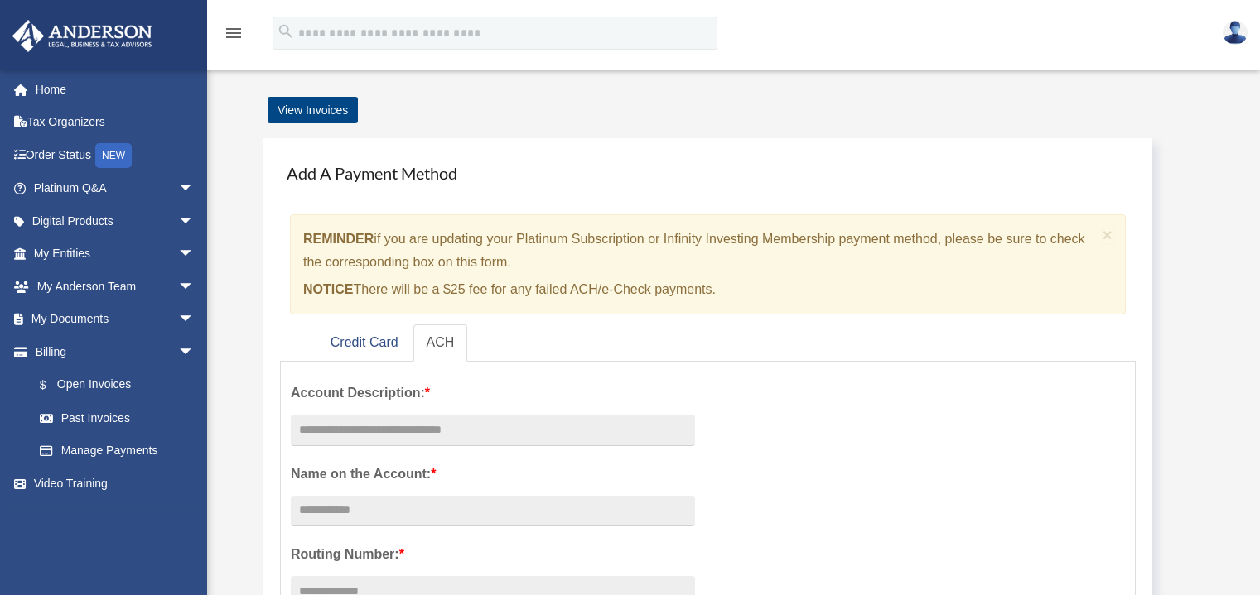
scroll to position [846, 0]
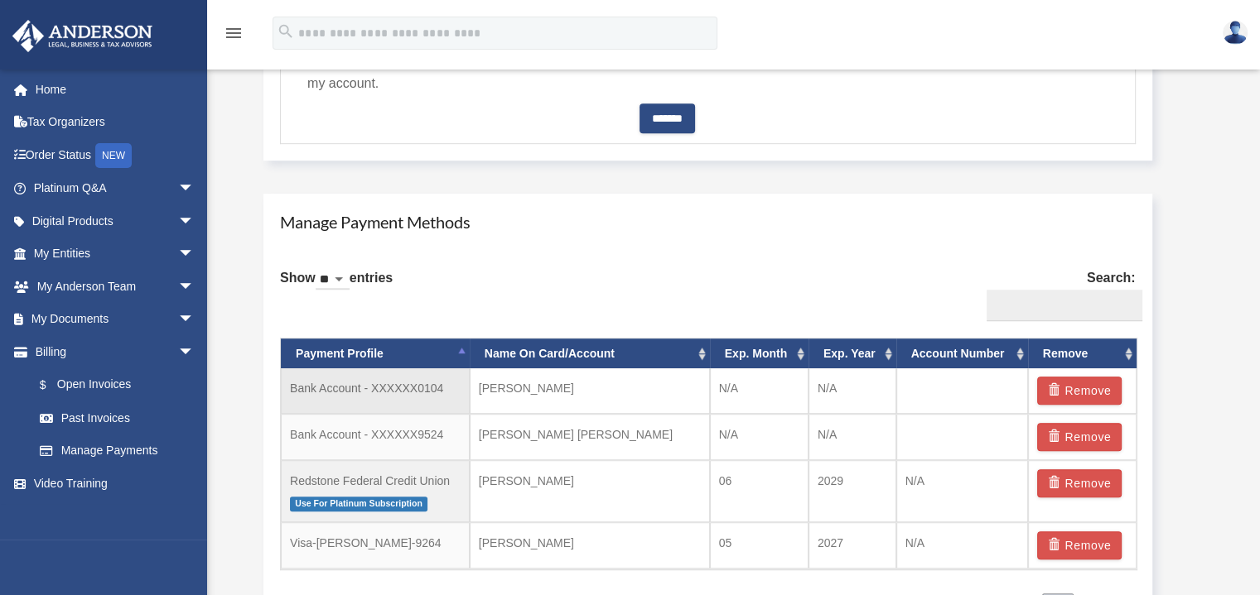
click at [540, 383] on td "[PERSON_NAME]" at bounding box center [590, 392] width 240 height 46
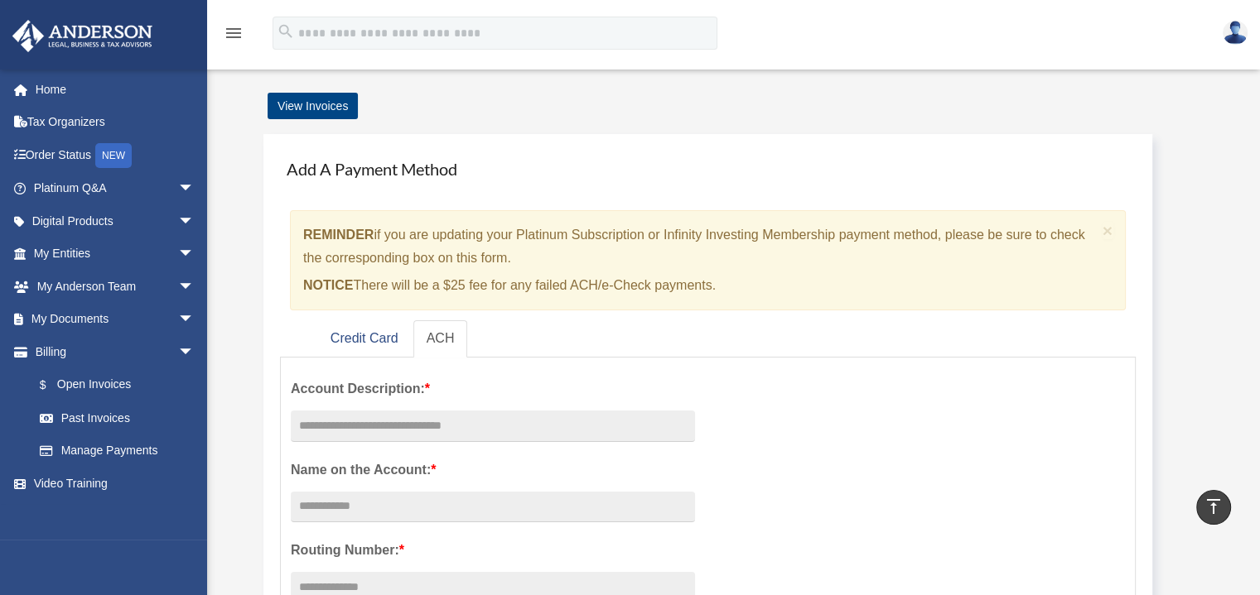
scroll to position [0, 0]
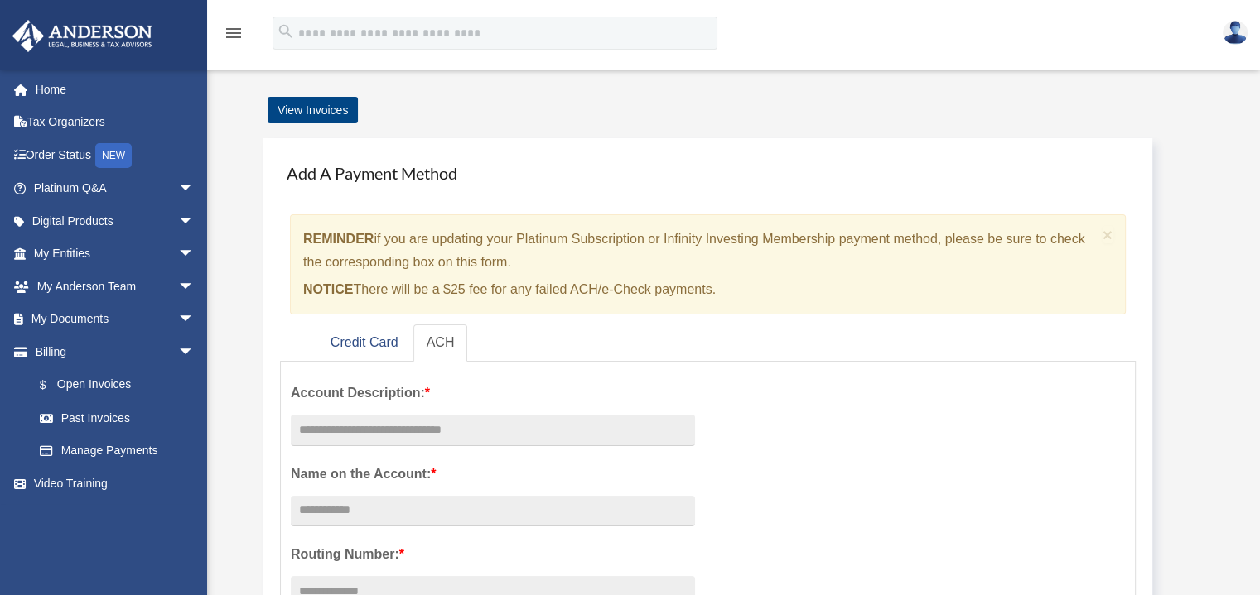
click at [1236, 35] on img at bounding box center [1234, 33] width 25 height 24
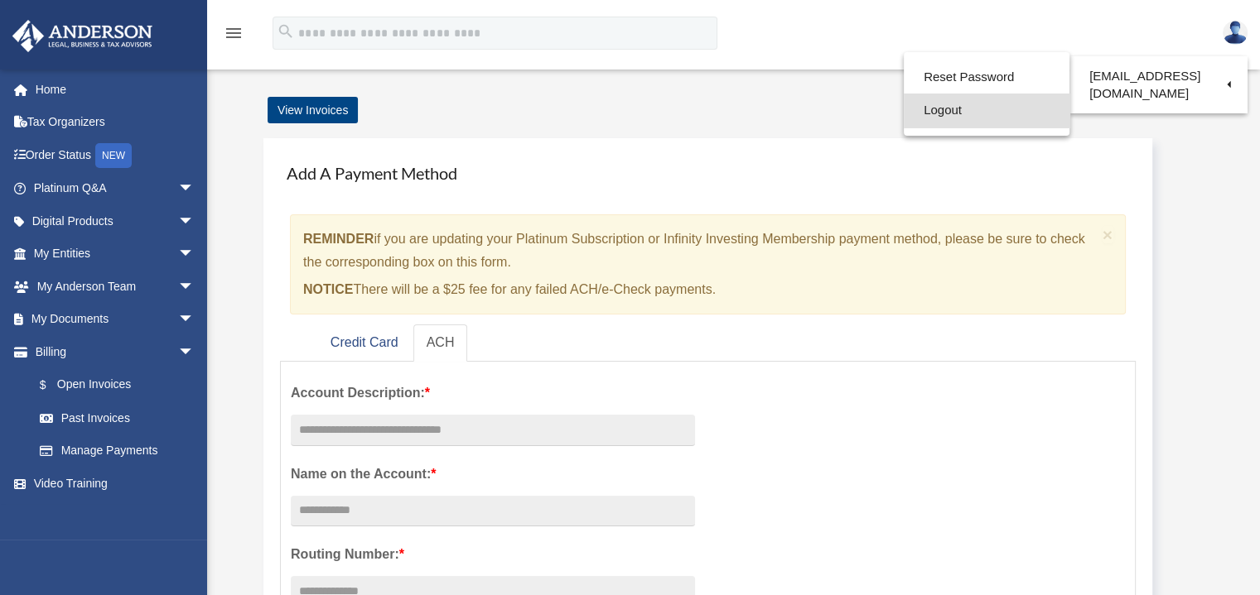
click at [945, 112] on link "Logout" at bounding box center [986, 111] width 166 height 34
